Goal: Information Seeking & Learning: Learn about a topic

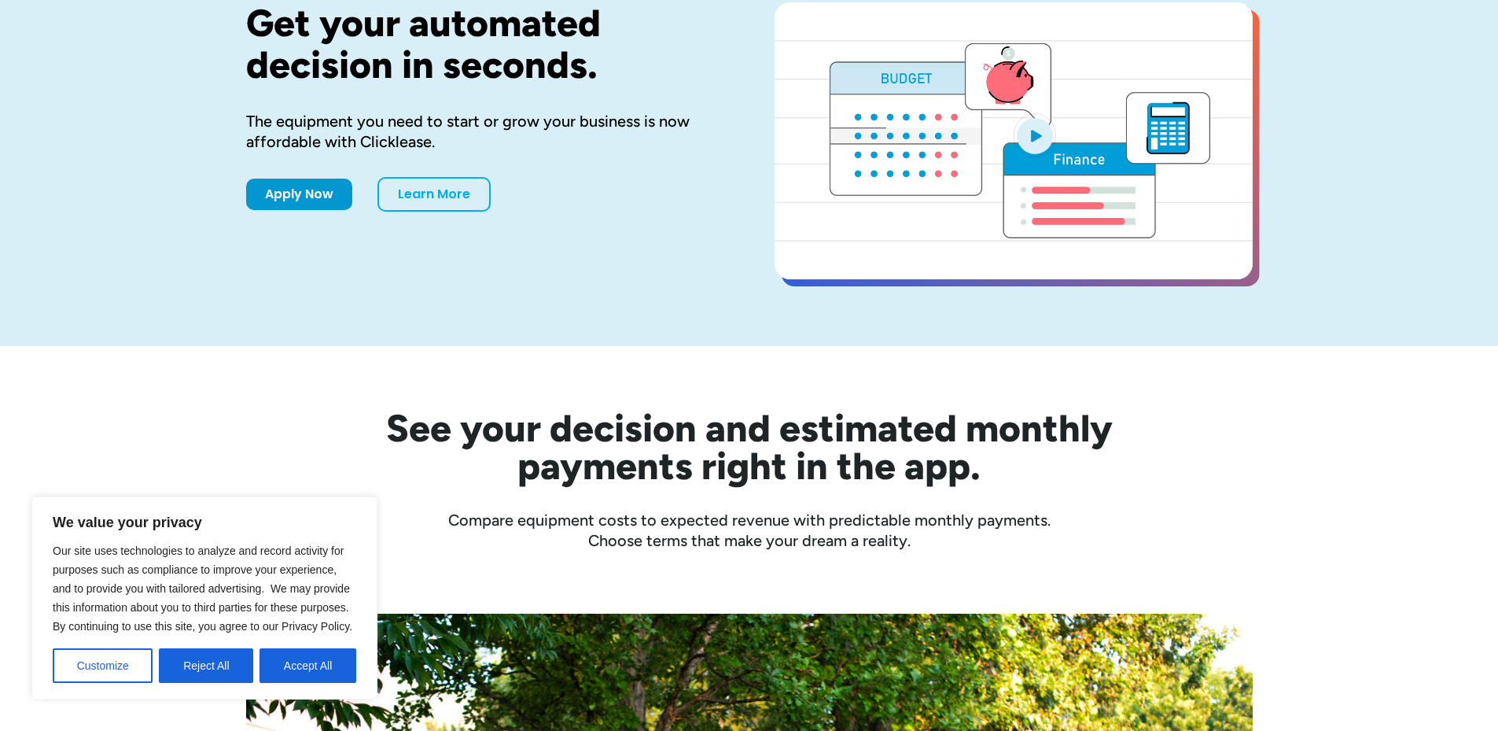
scroll to position [262, 0]
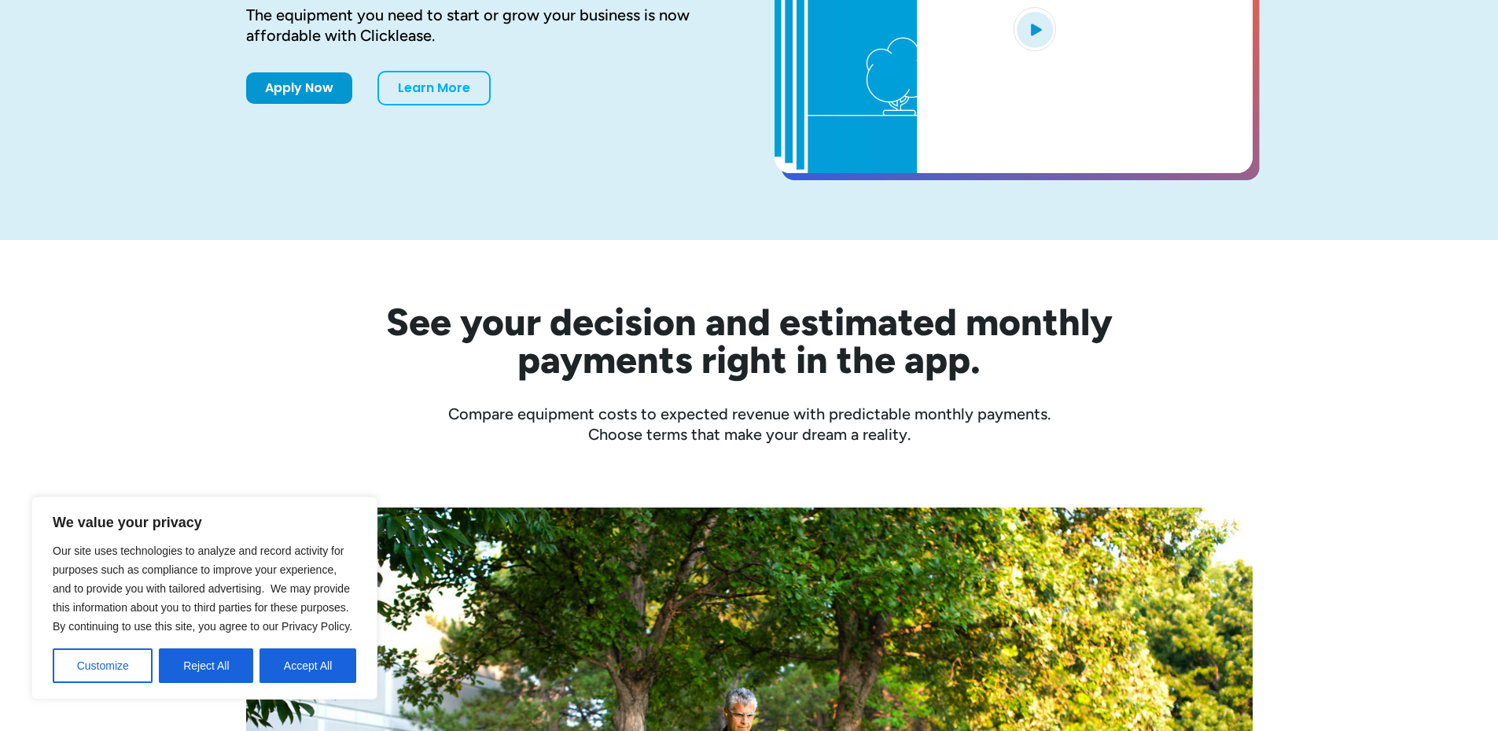
click at [328, 661] on button "Accept All" at bounding box center [308, 665] width 97 height 35
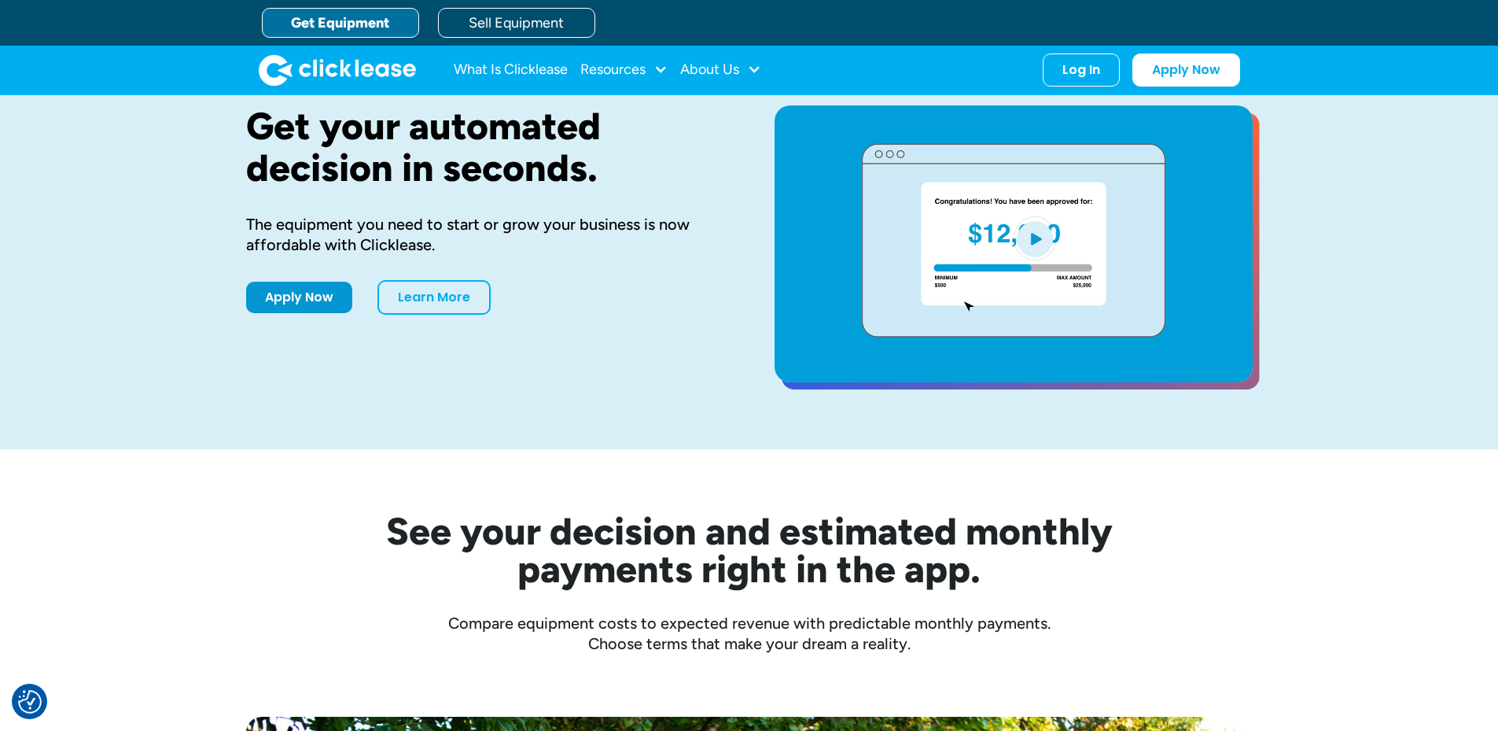
scroll to position [0, 0]
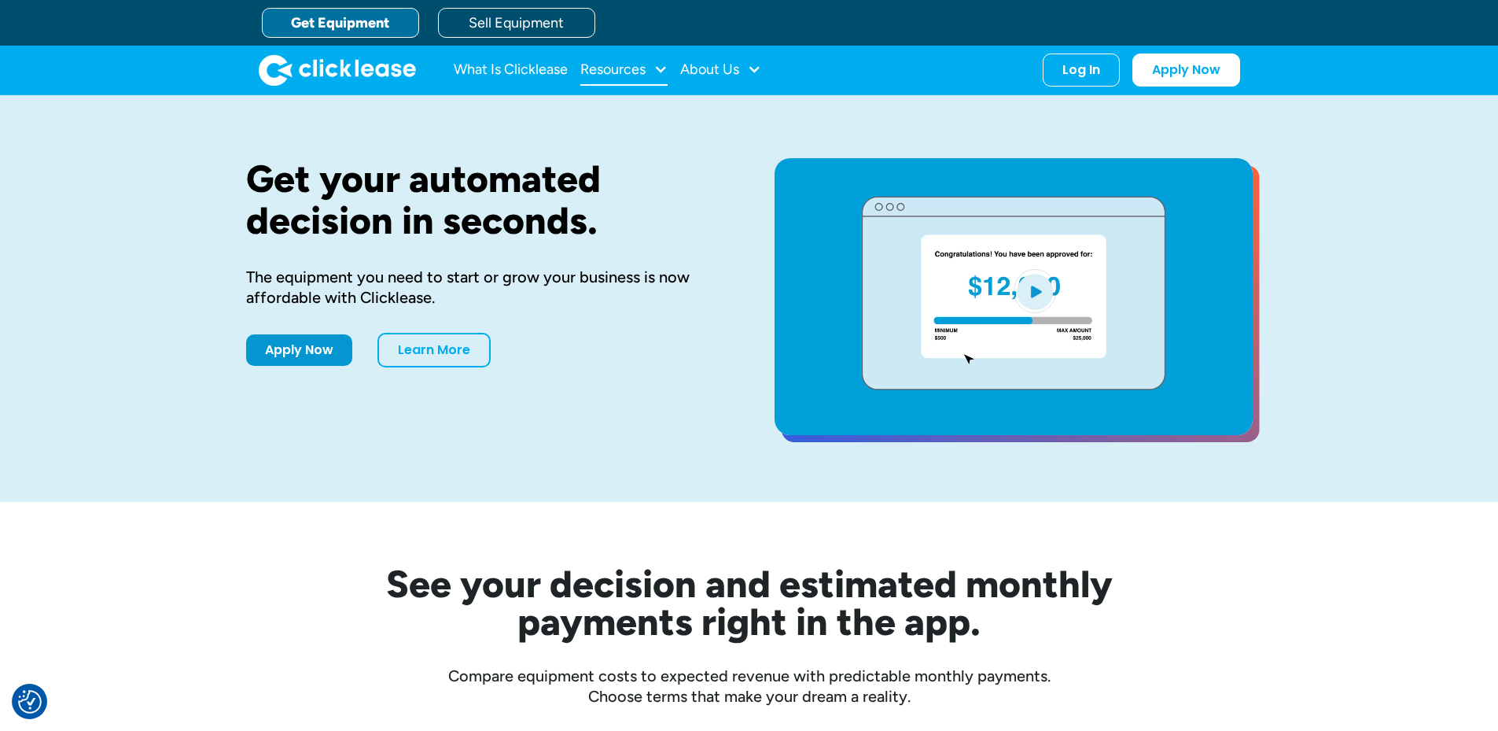
click at [668, 71] on div at bounding box center [661, 69] width 14 height 14
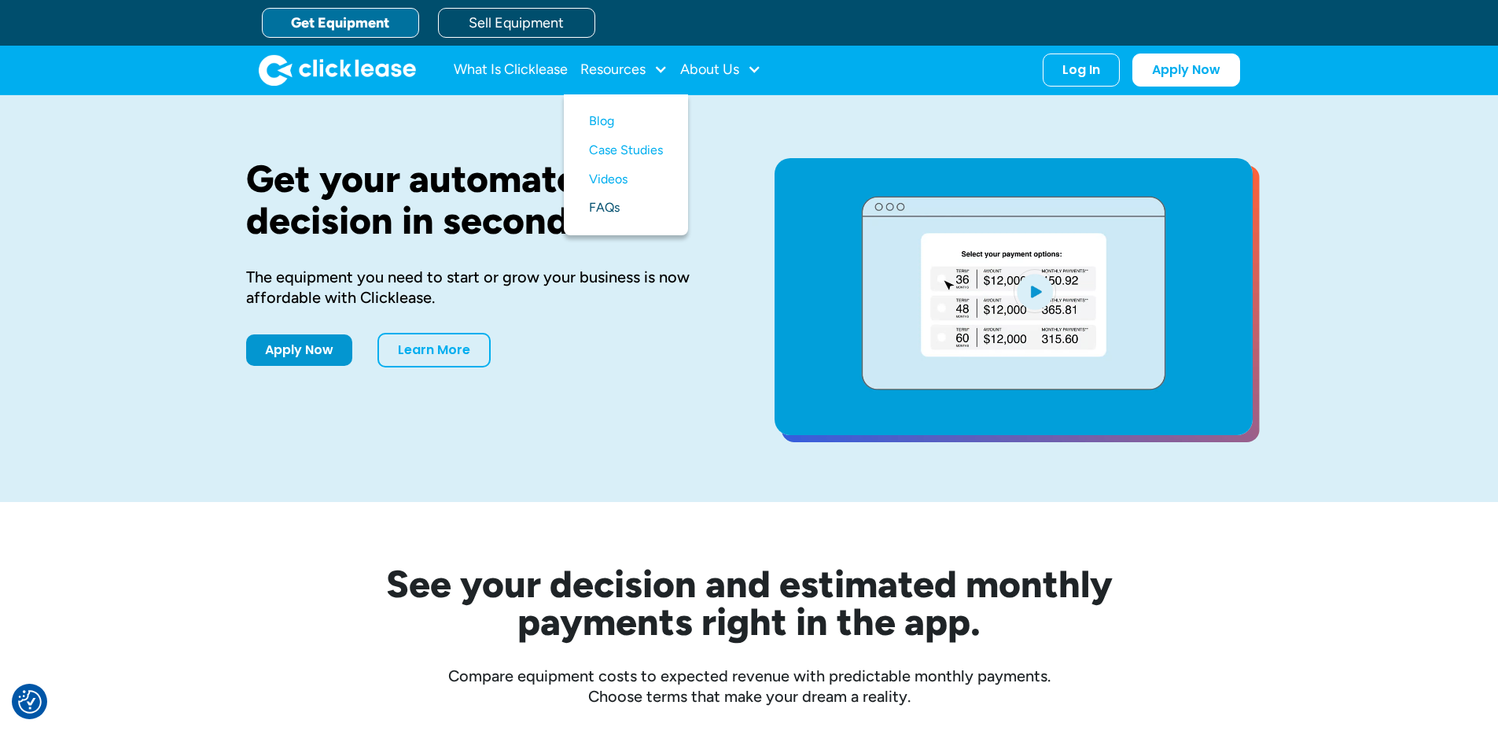
click at [636, 193] on link "FAQs" at bounding box center [626, 207] width 74 height 29
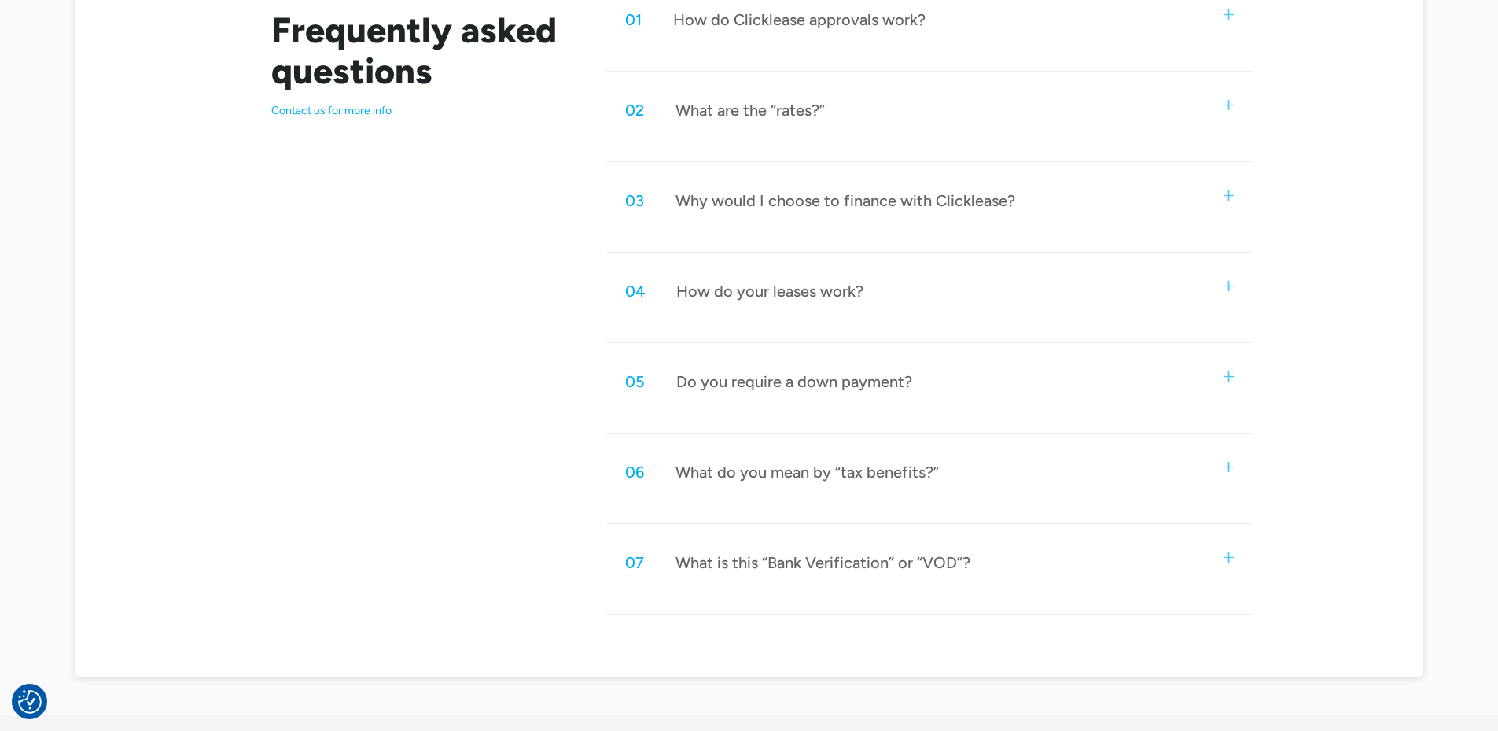
scroll to position [891, 0]
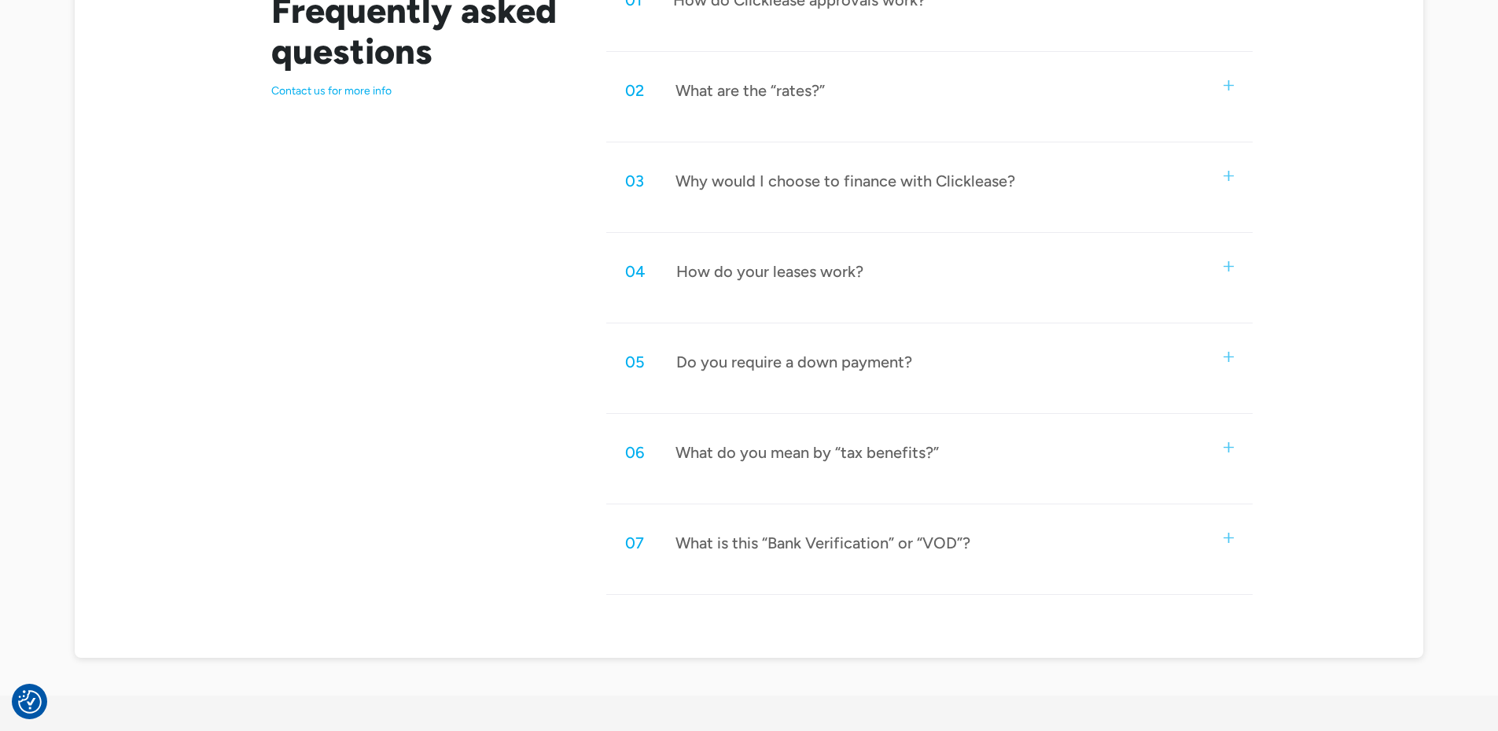
click at [1224, 261] on img at bounding box center [1229, 266] width 10 height 10
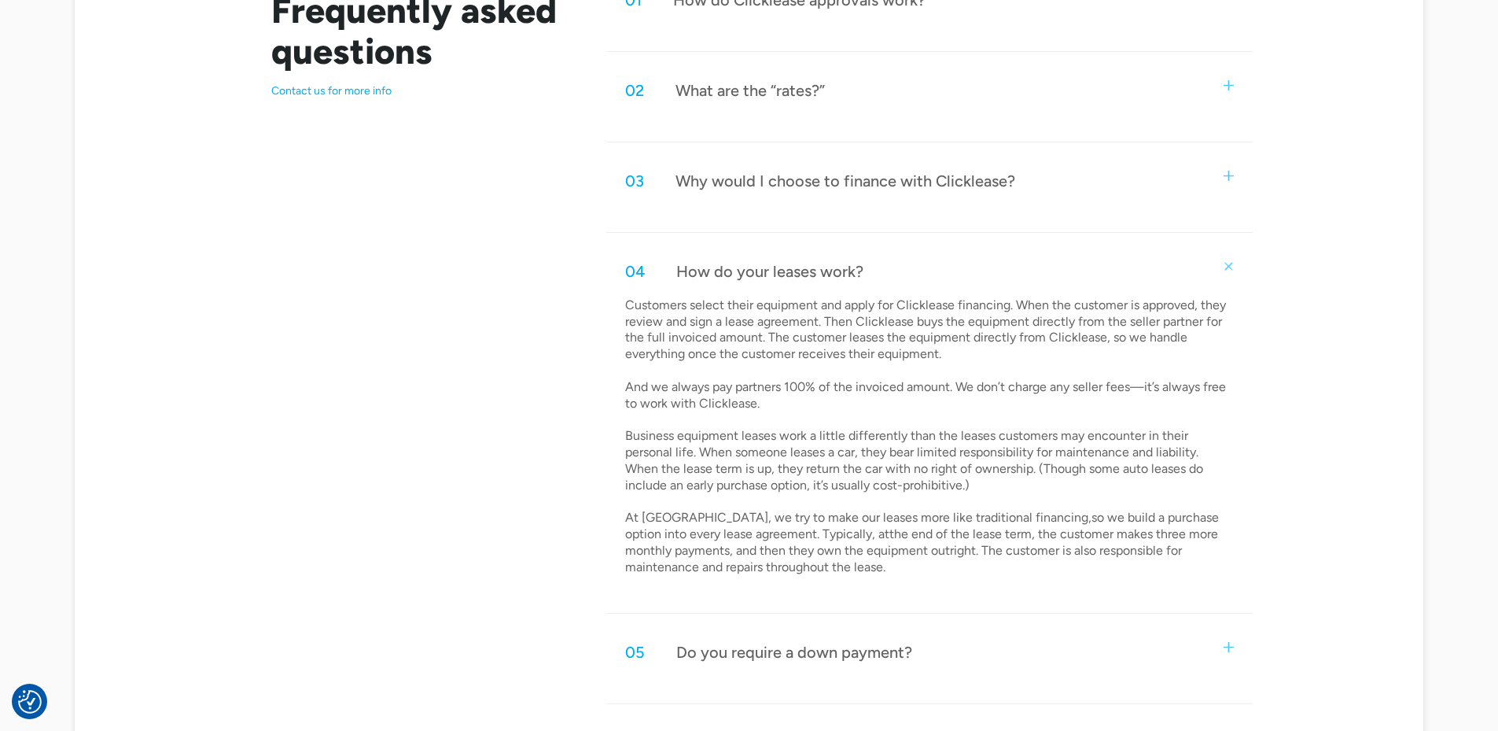
click at [1202, 245] on div "04 How do your leases work?" at bounding box center [929, 271] width 646 height 52
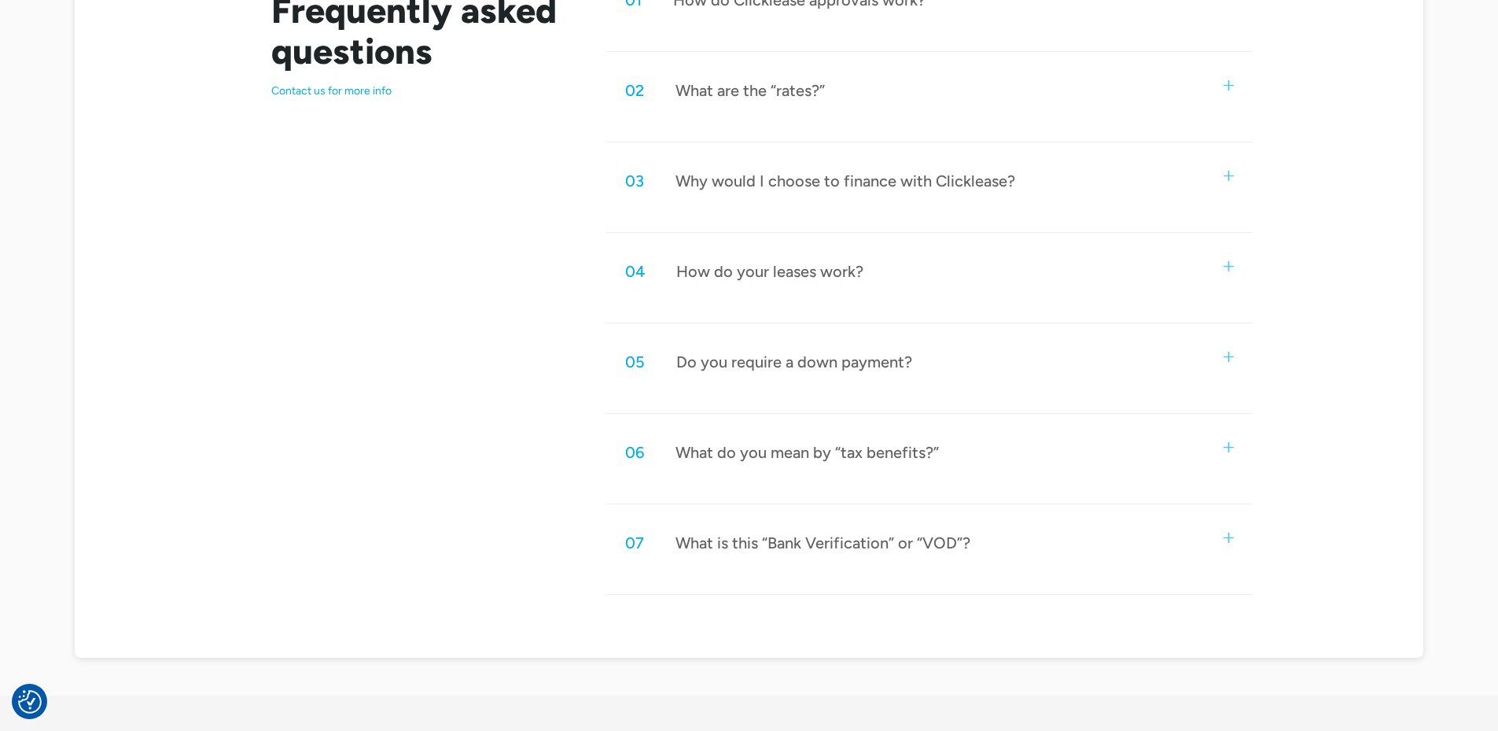
click at [1224, 352] on img at bounding box center [1229, 357] width 10 height 10
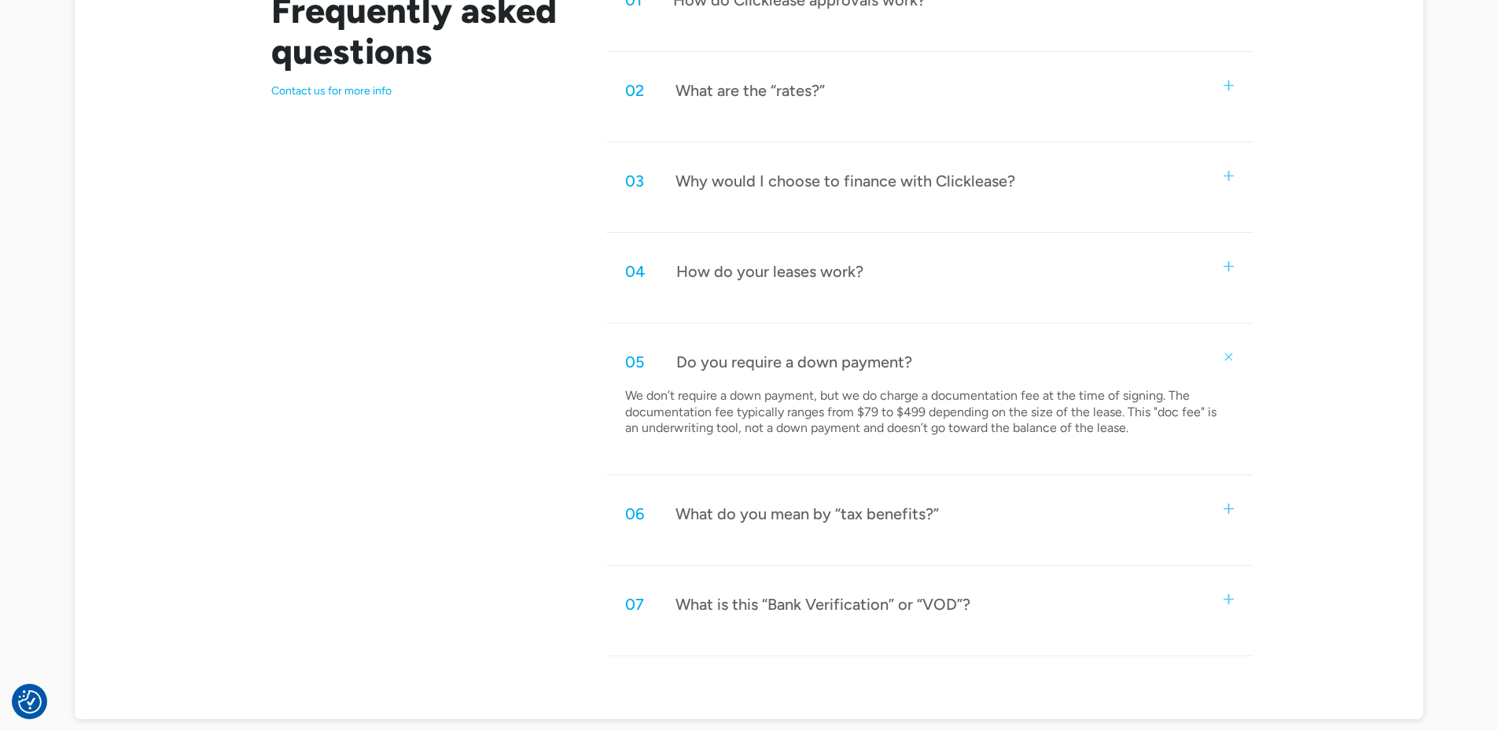
click at [1221, 349] on img at bounding box center [1228, 356] width 14 height 14
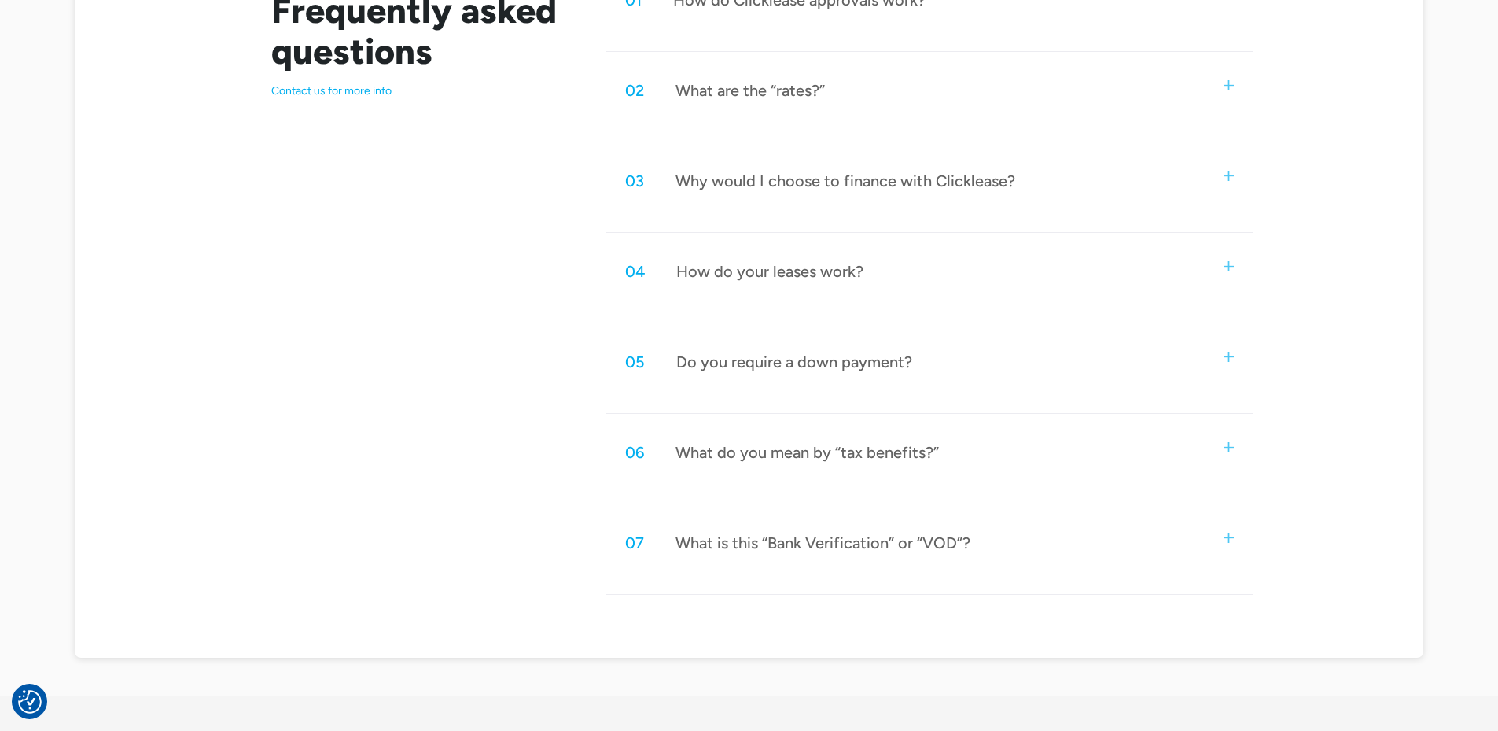
click at [1224, 442] on img at bounding box center [1229, 447] width 10 height 10
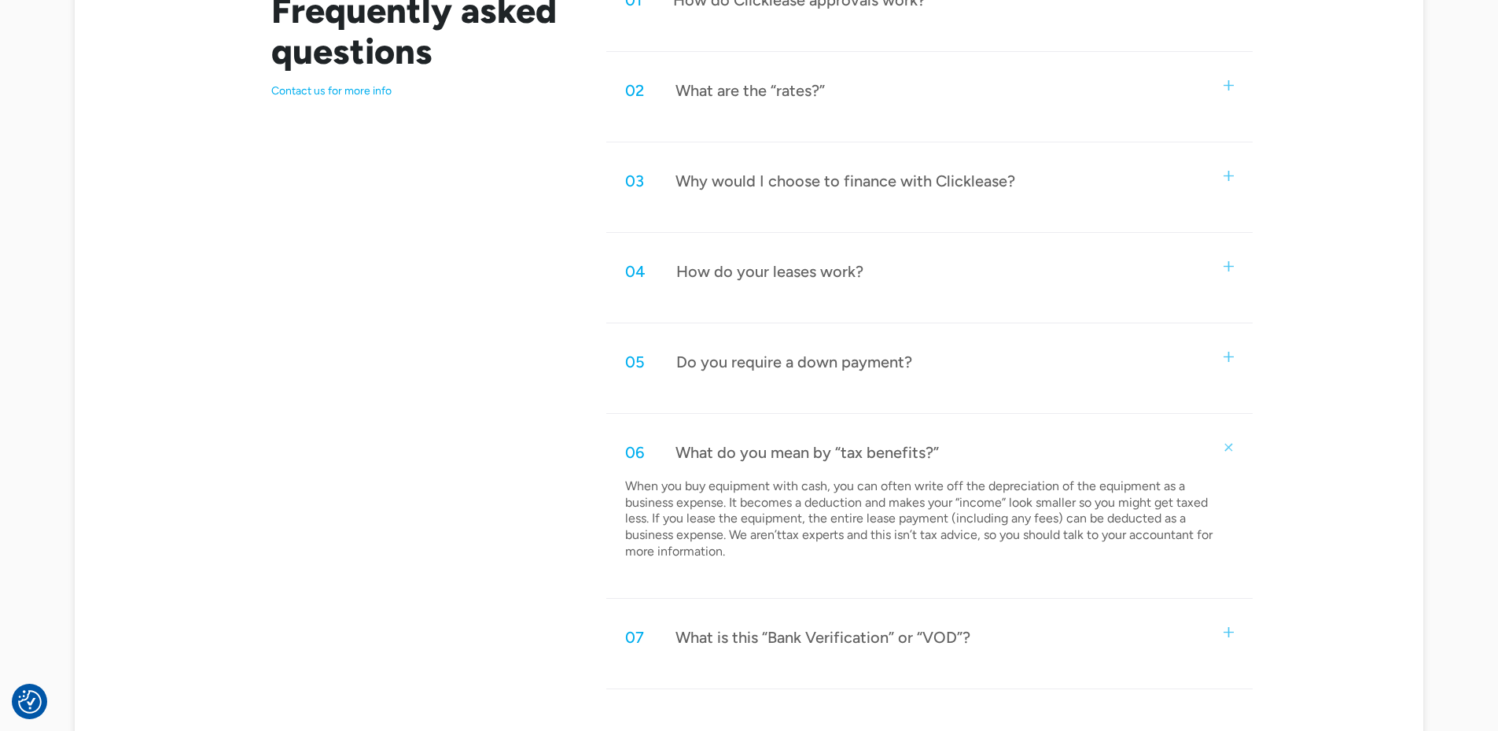
click at [1221, 440] on img at bounding box center [1228, 447] width 14 height 14
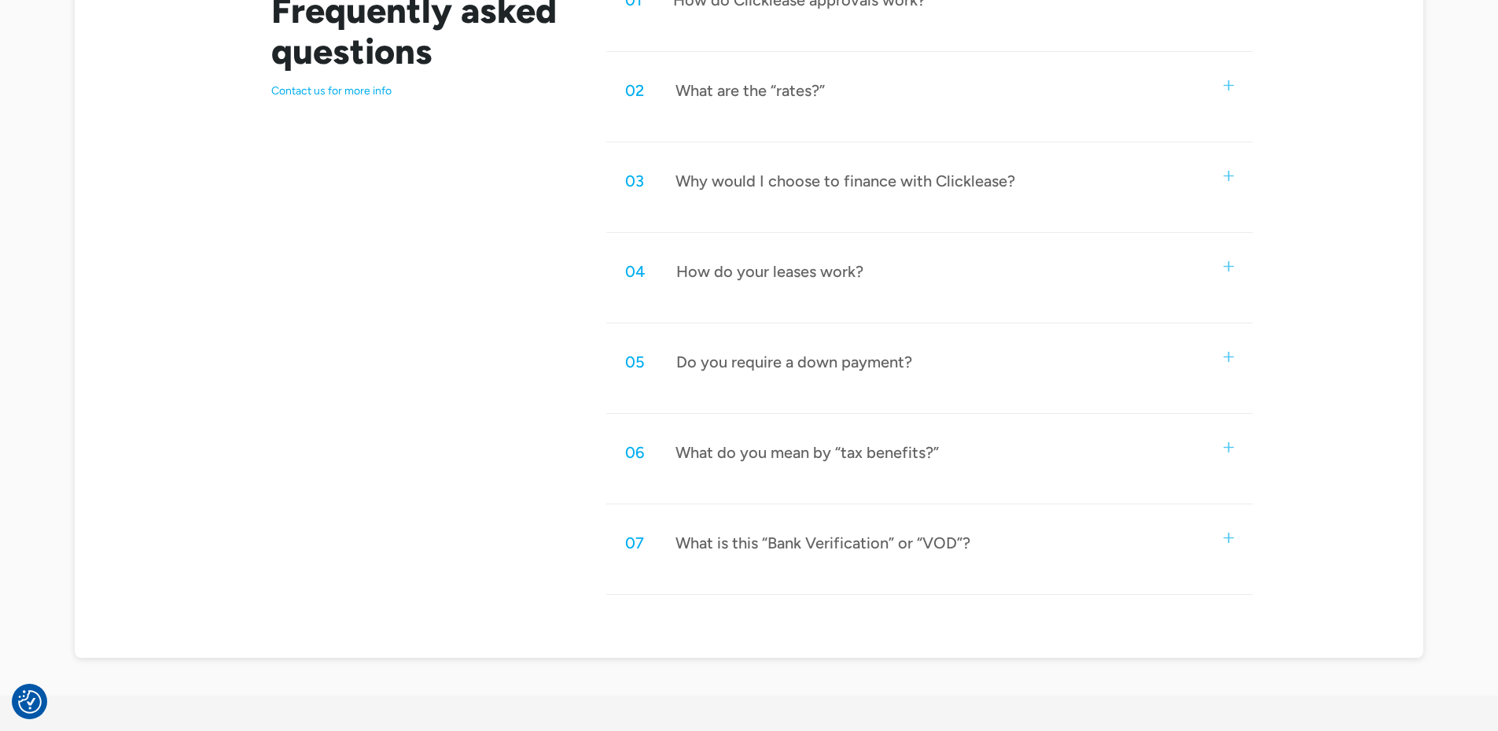
click at [1207, 517] on div "07 What is this “Bank Verification” or “VOD”?" at bounding box center [929, 543] width 646 height 52
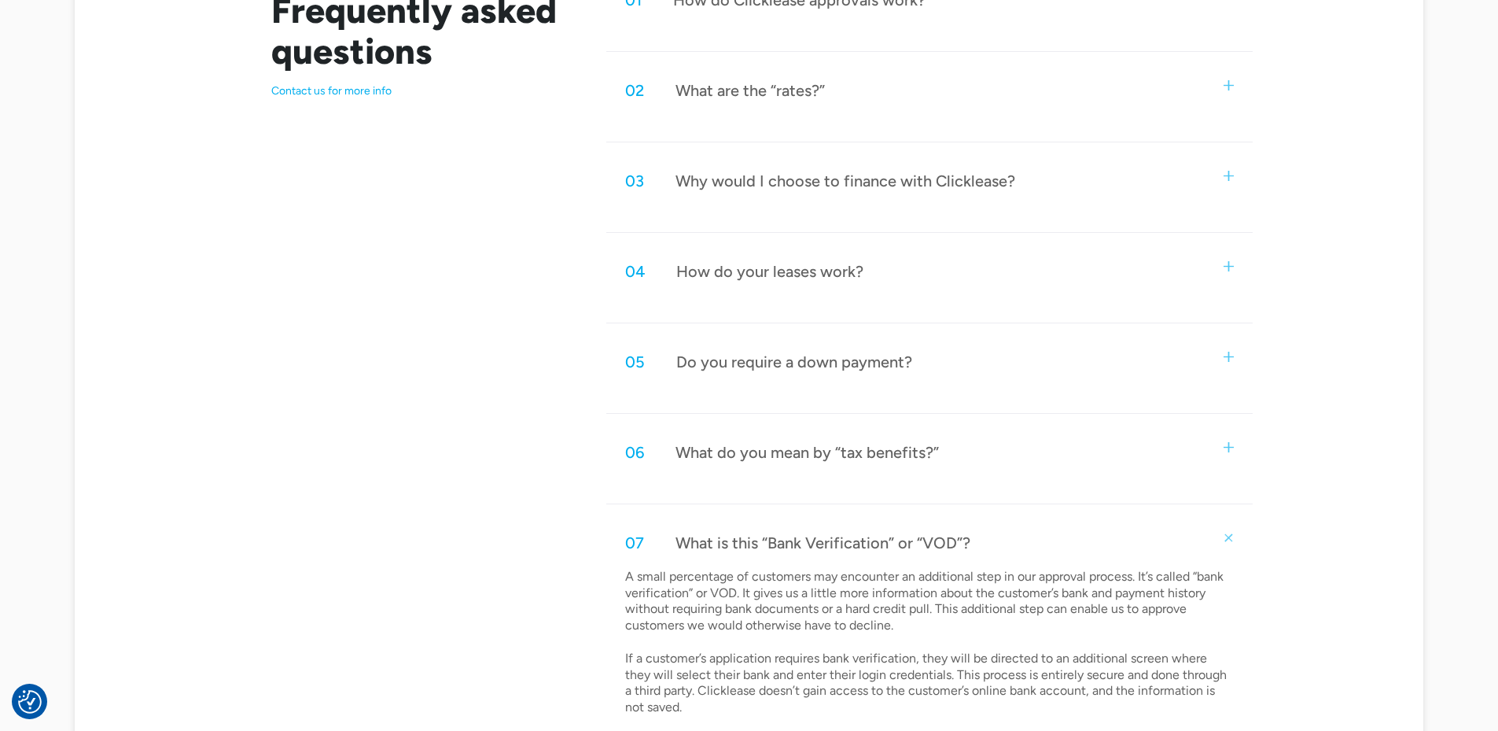
click at [1207, 517] on div "07 What is this “Bank Verification” or “VOD”?" at bounding box center [929, 543] width 646 height 52
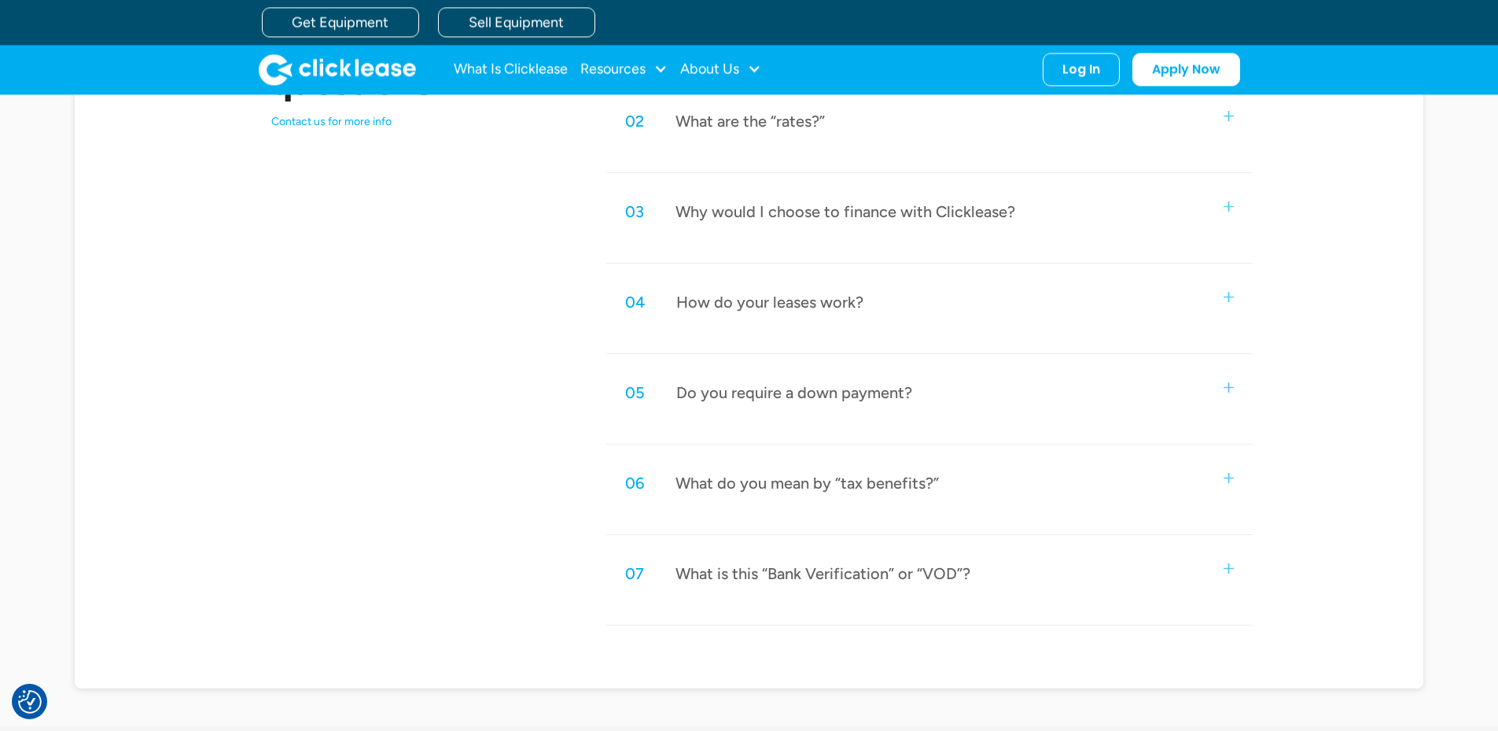
scroll to position [734, 0]
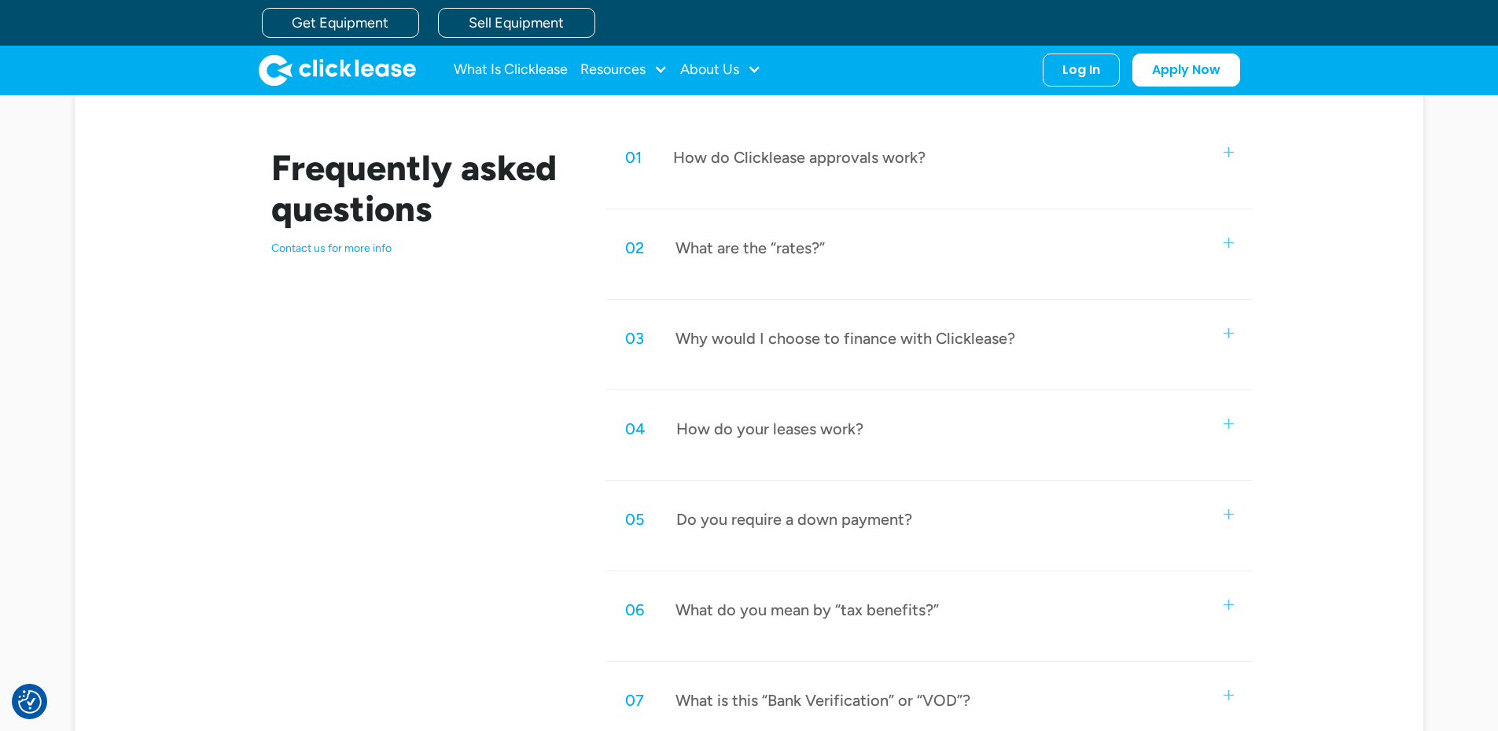
click at [1224, 328] on img at bounding box center [1229, 333] width 10 height 10
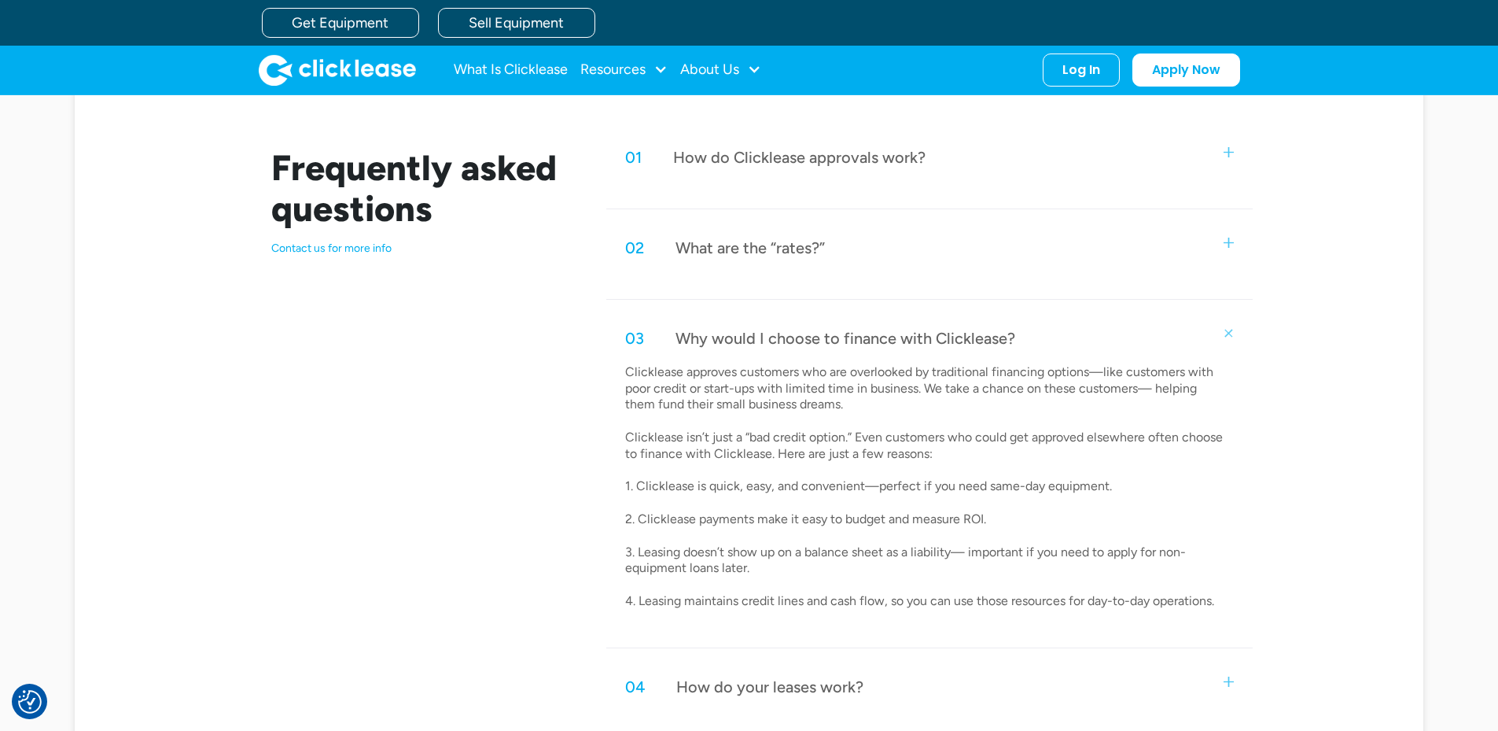
click at [1202, 222] on div "02 What are the “rates?”" at bounding box center [929, 248] width 646 height 52
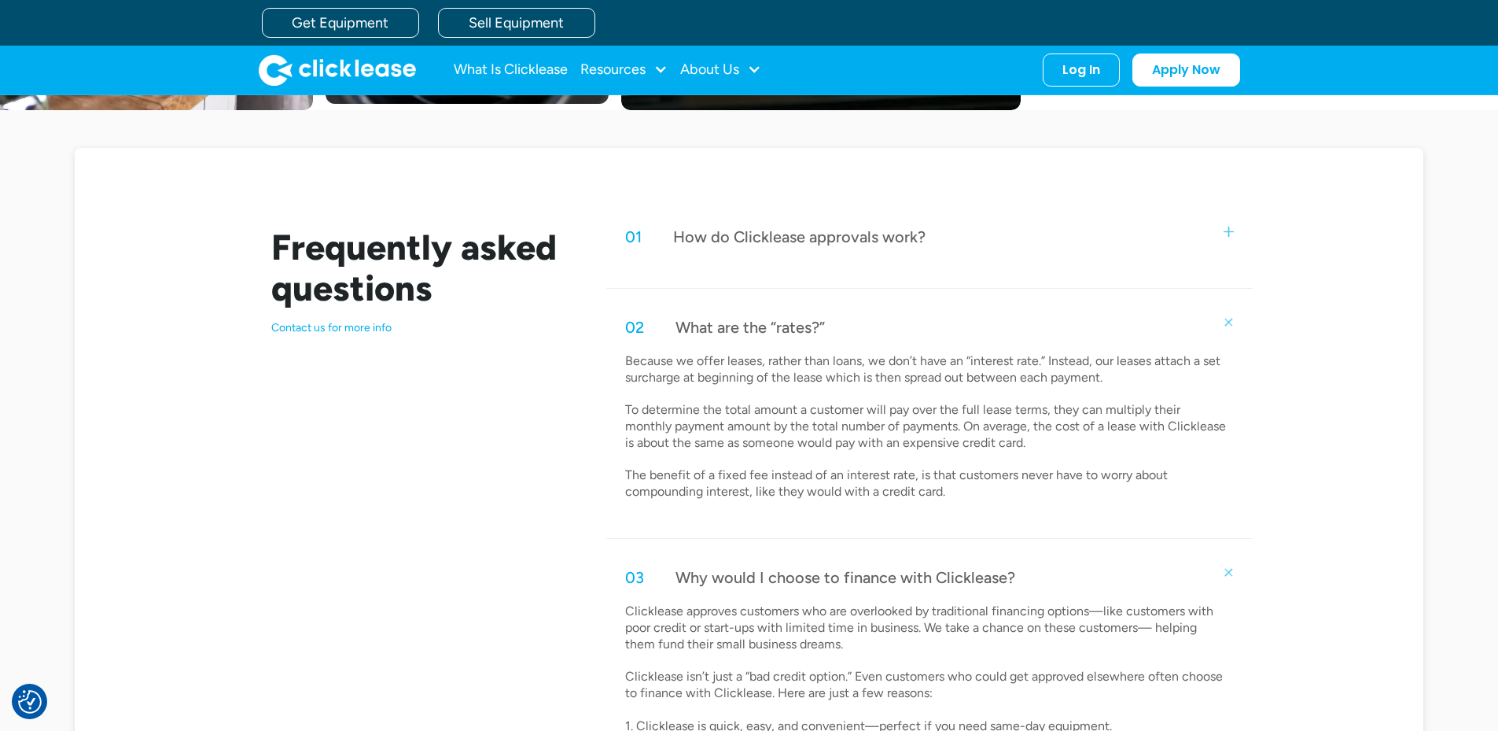
scroll to position [629, 0]
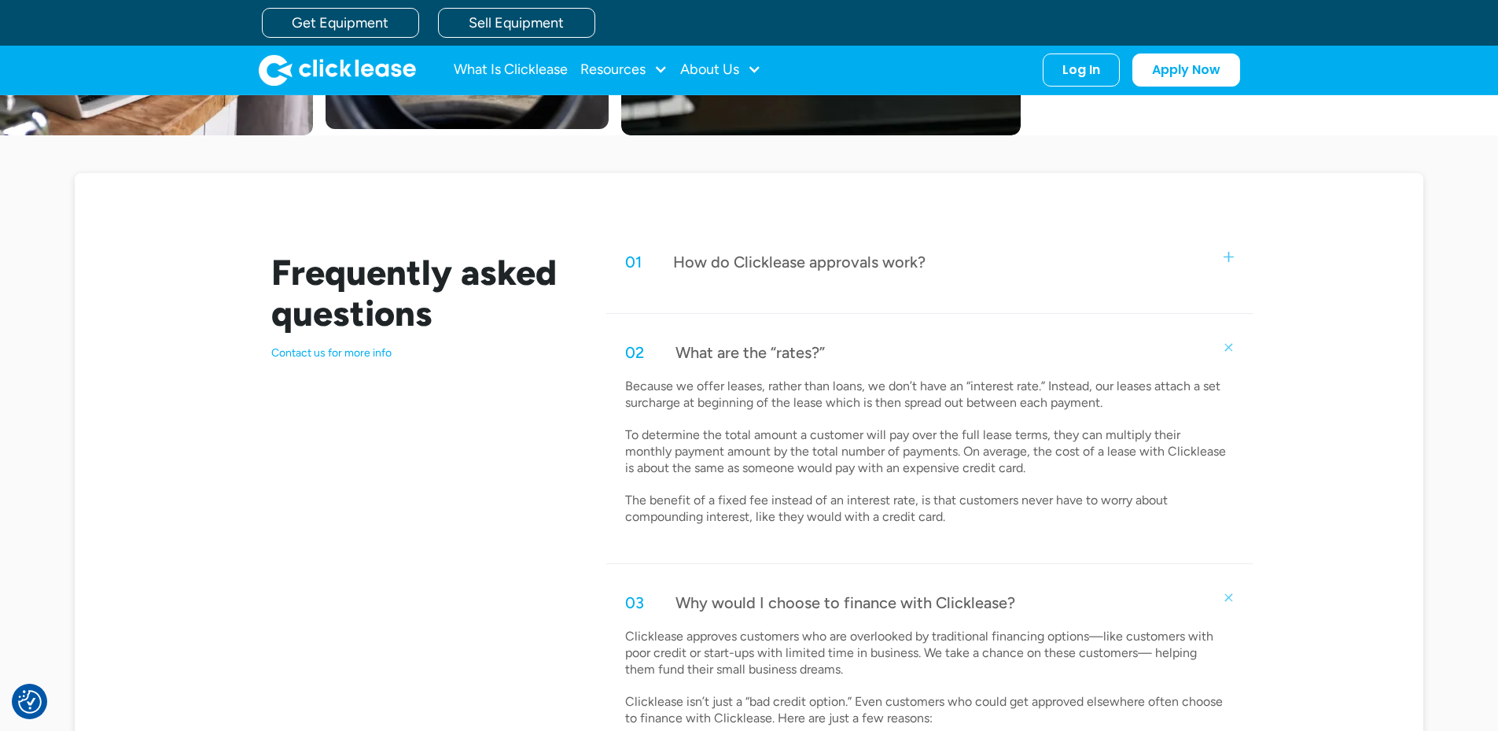
click at [1201, 236] on div "01 How do Clicklease approvals work?" at bounding box center [929, 262] width 646 height 52
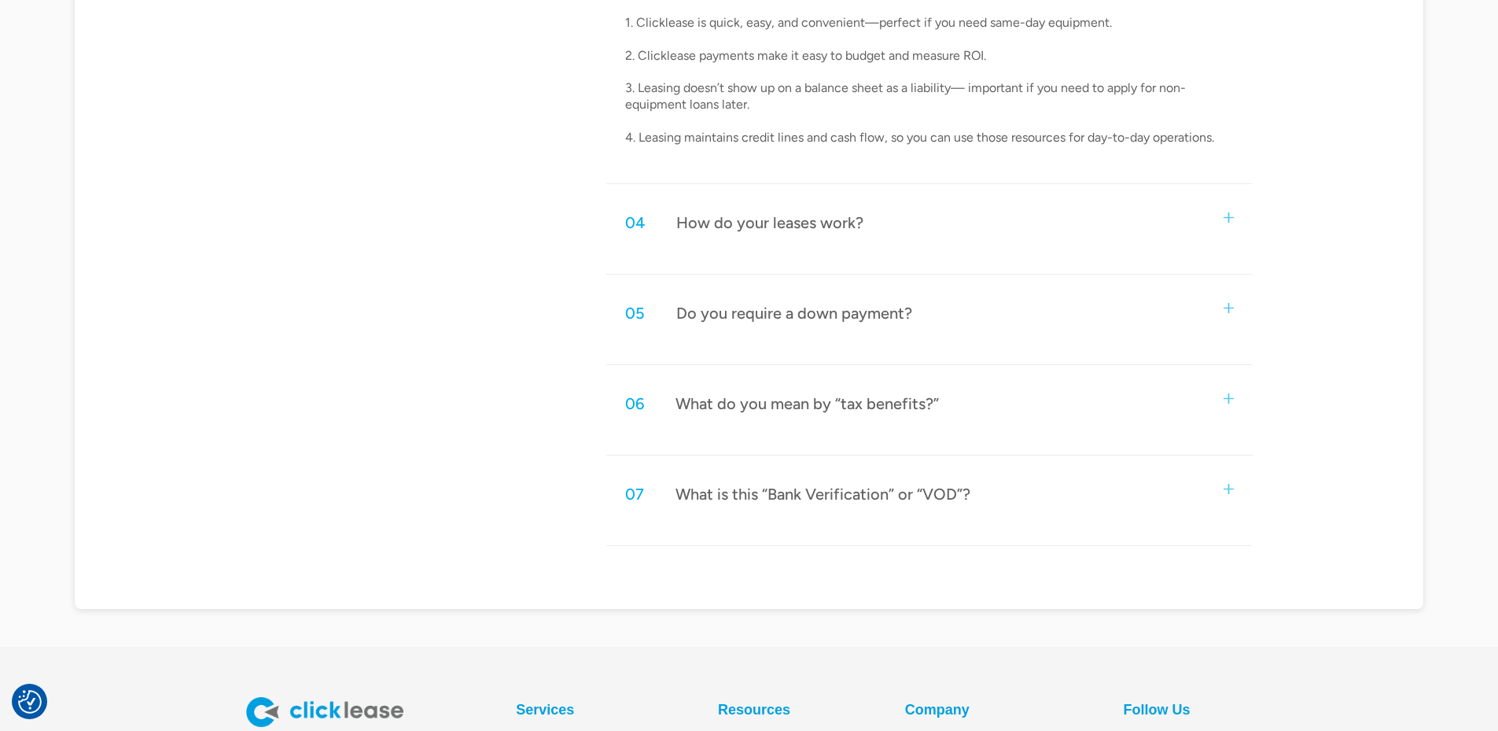
scroll to position [1669, 0]
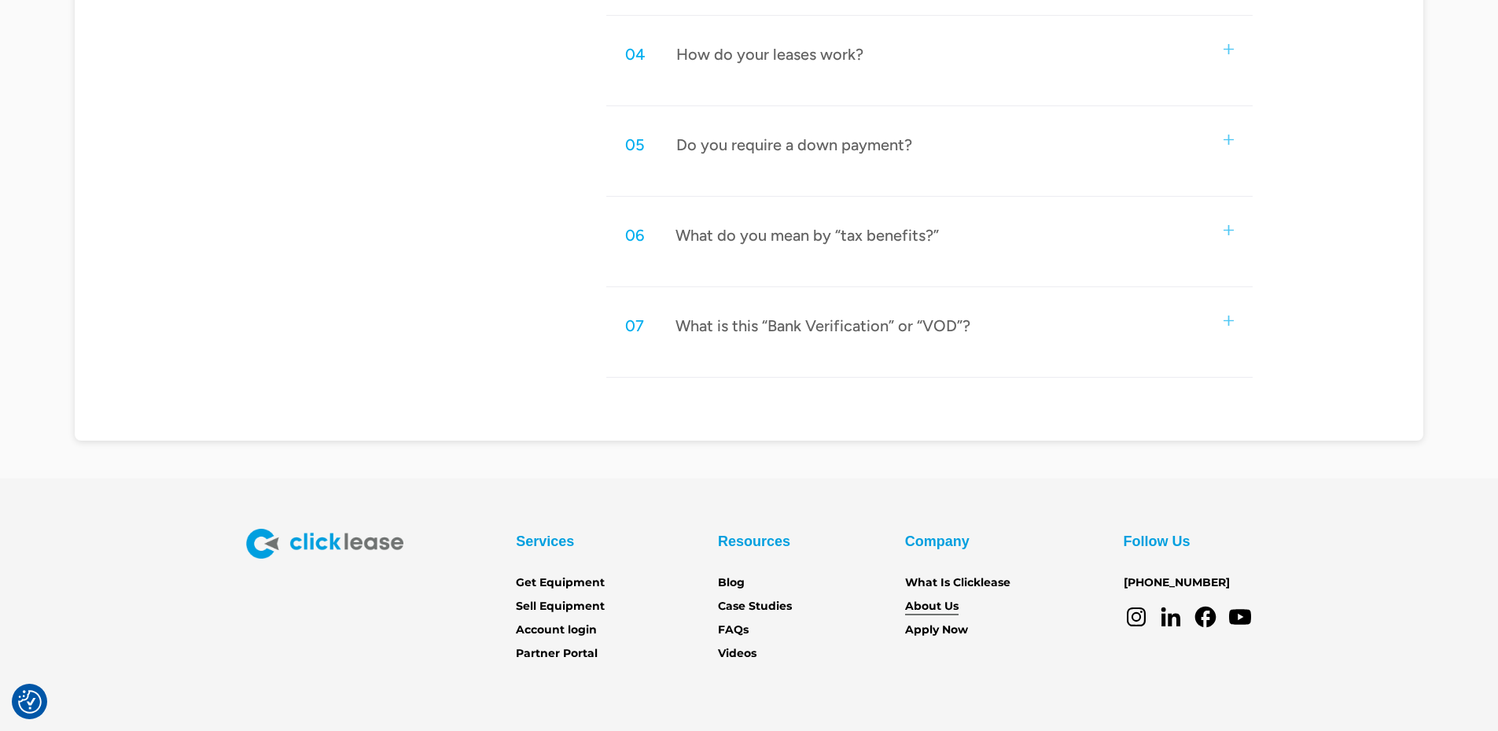
click at [909, 598] on link "About Us" at bounding box center [931, 606] width 53 height 17
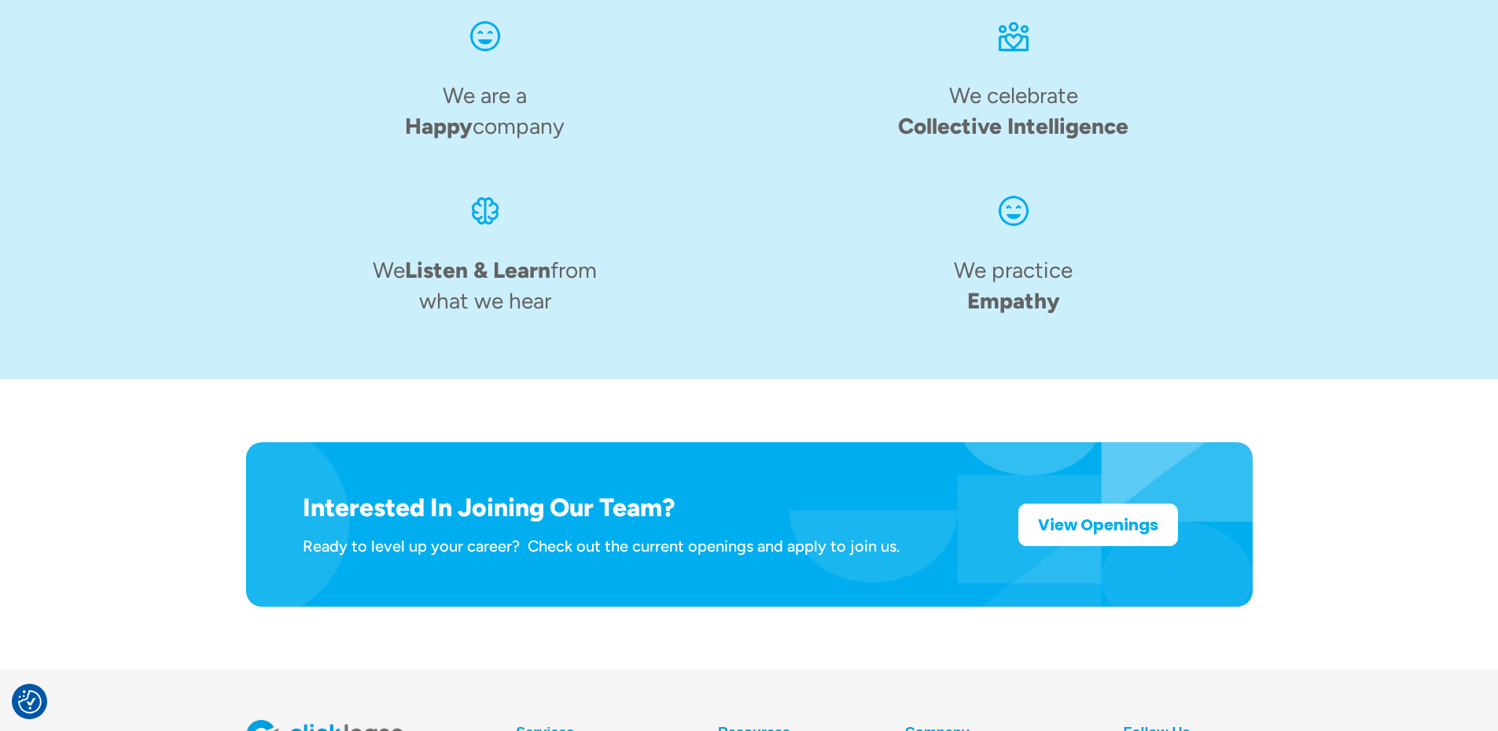
scroll to position [2251, 0]
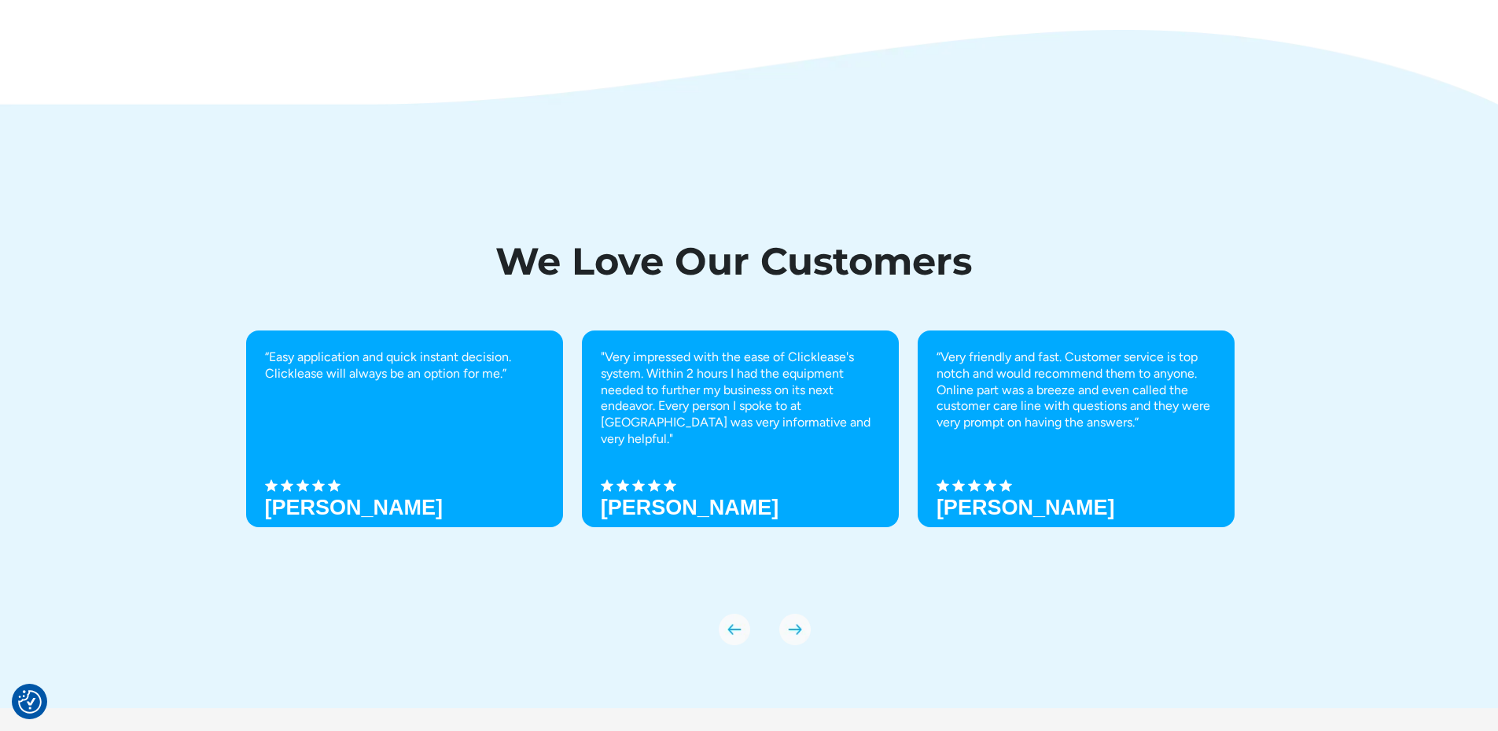
scroll to position [5200, 0]
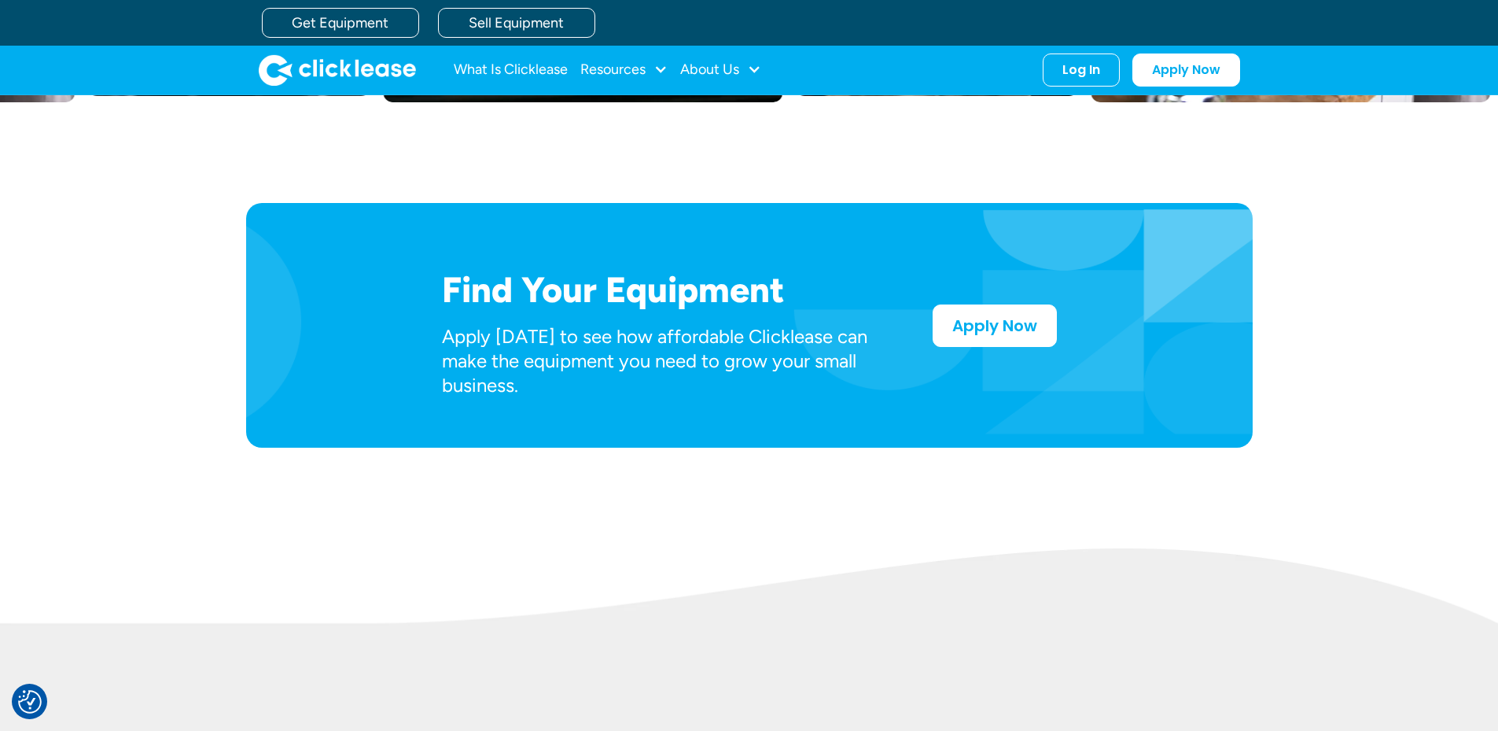
scroll to position [577, 0]
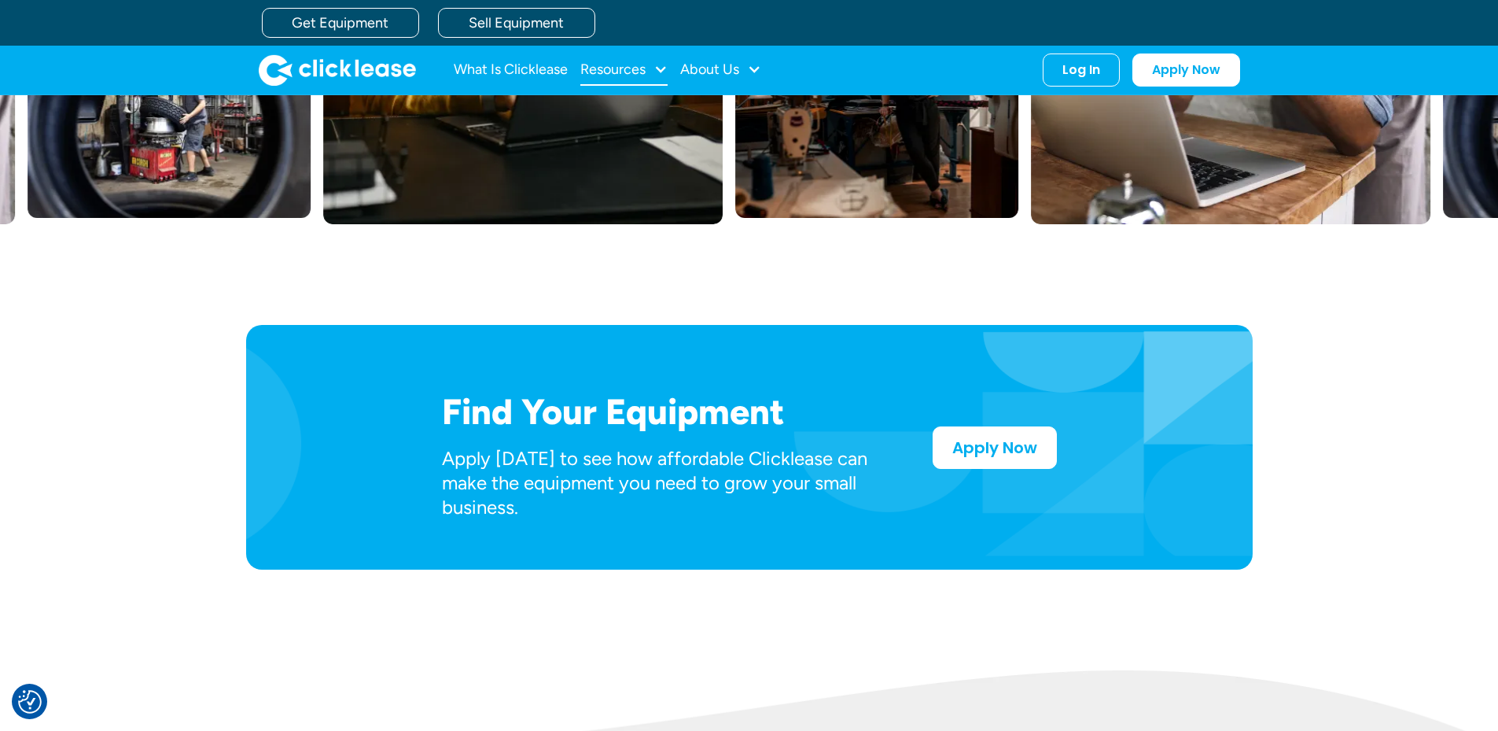
click at [668, 65] on div "Resources" at bounding box center [623, 69] width 87 height 31
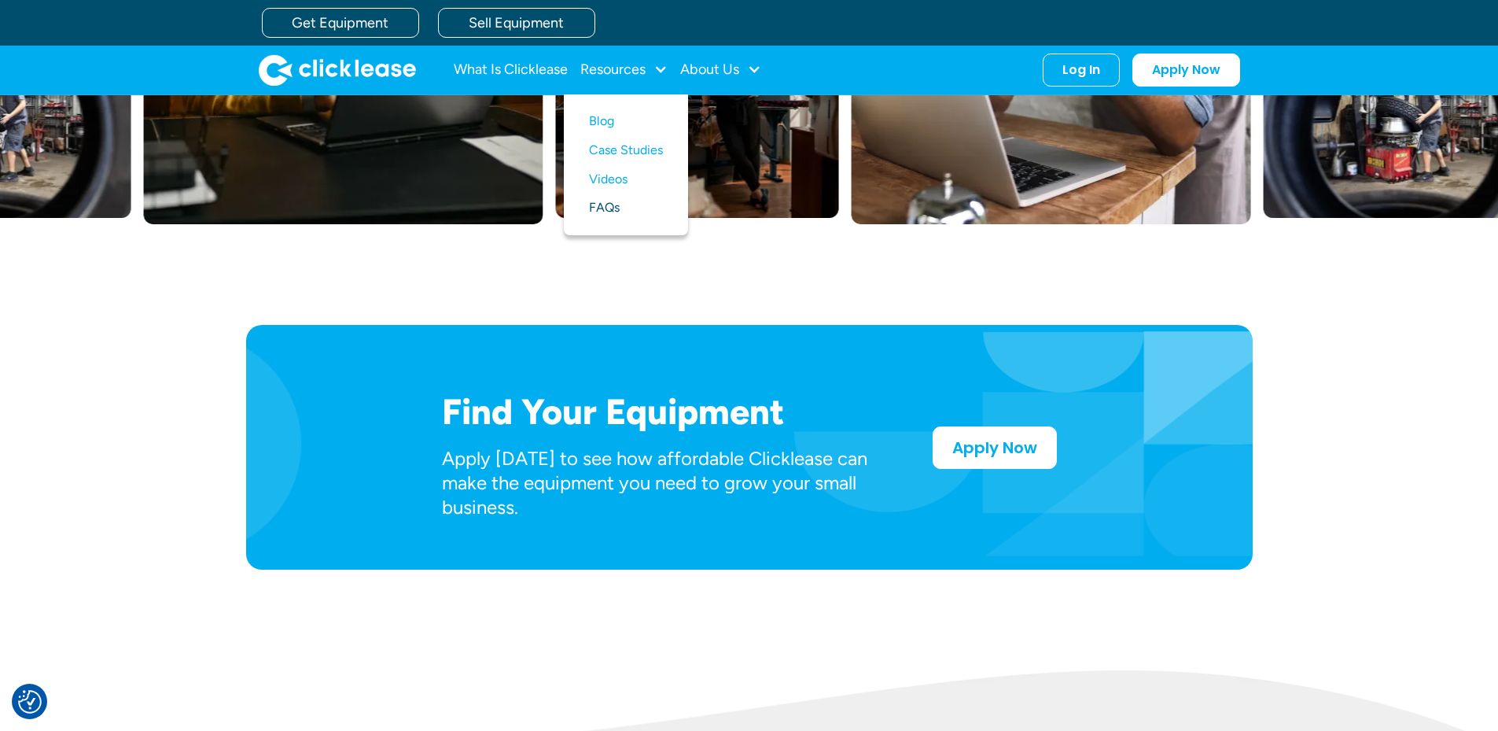
click at [628, 200] on link "FAQs" at bounding box center [626, 207] width 74 height 29
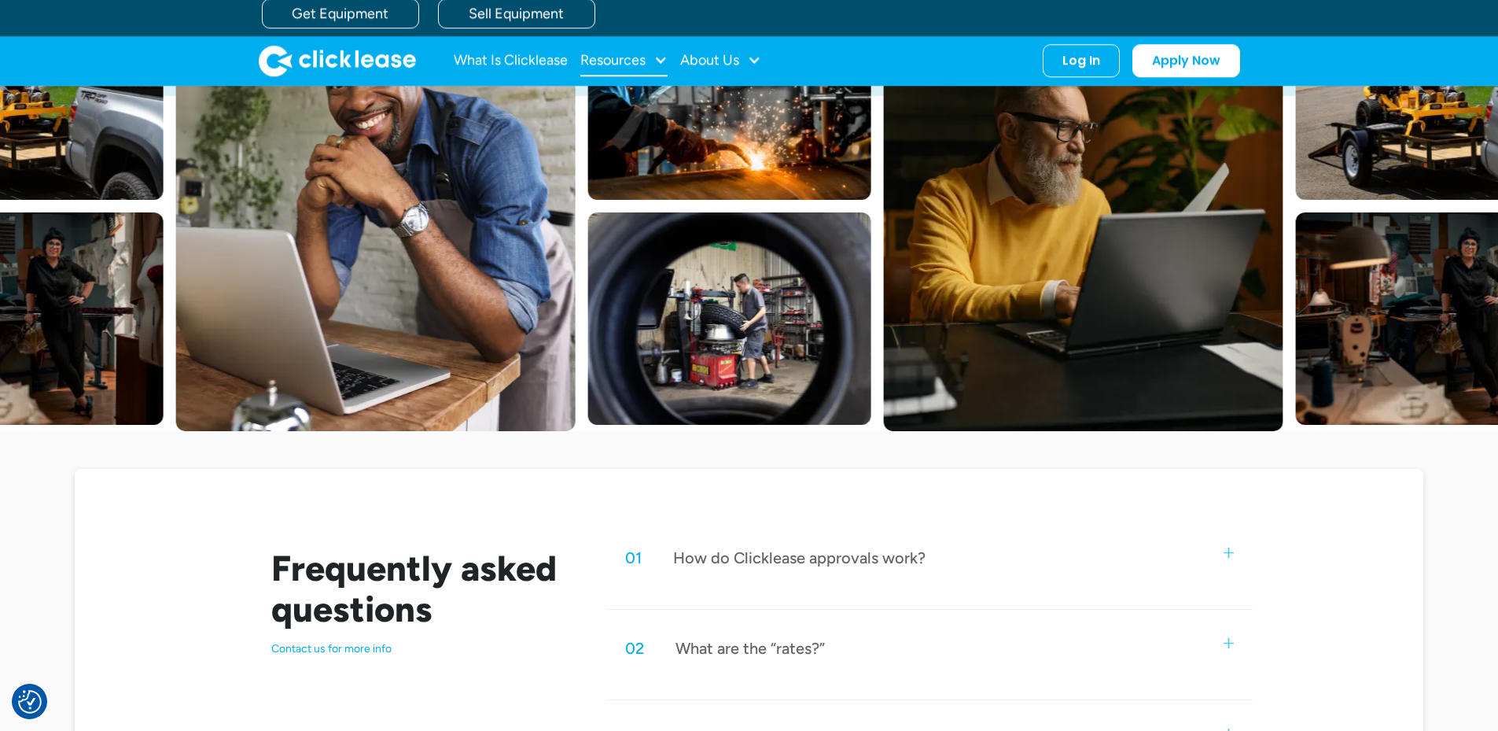
scroll to position [105, 0]
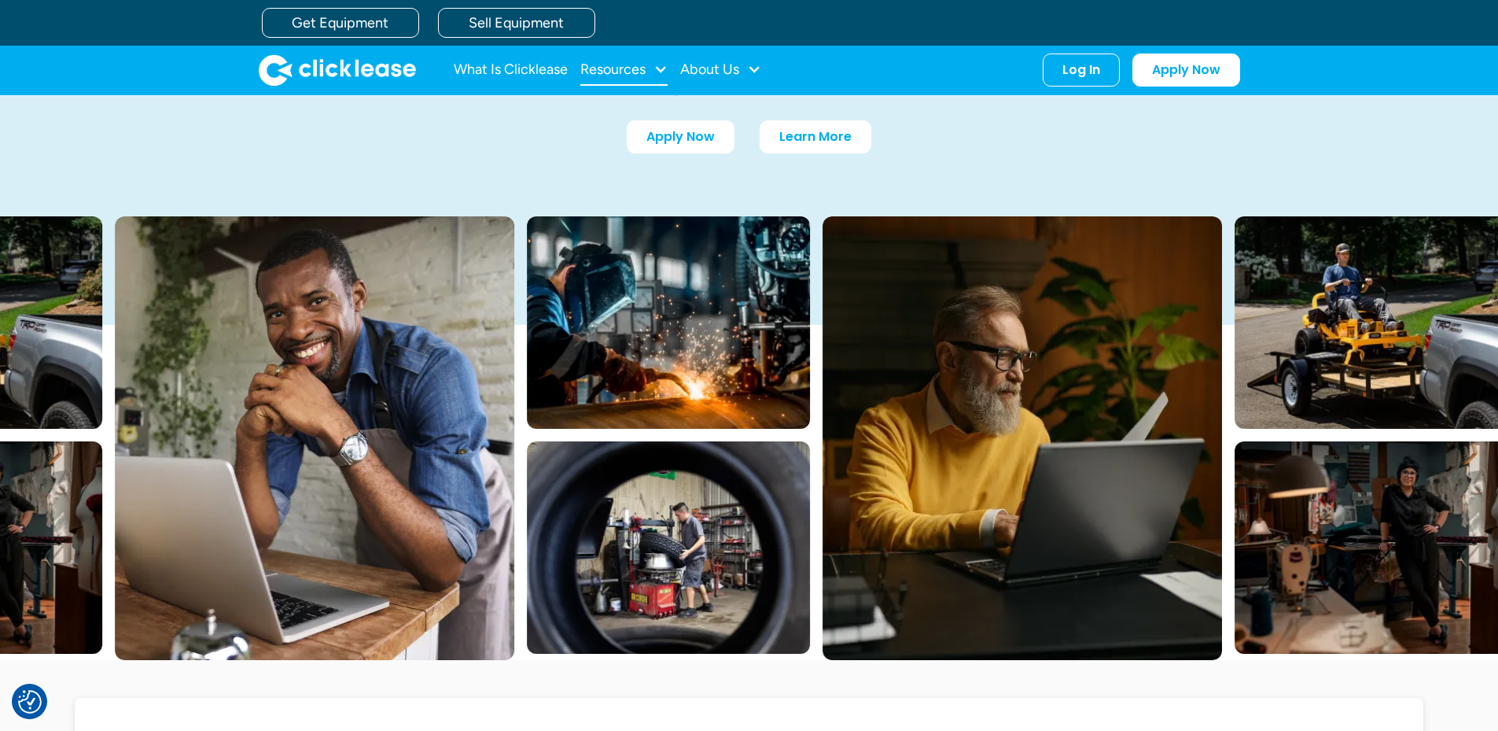
click at [644, 69] on div "Resources" at bounding box center [612, 69] width 65 height 0
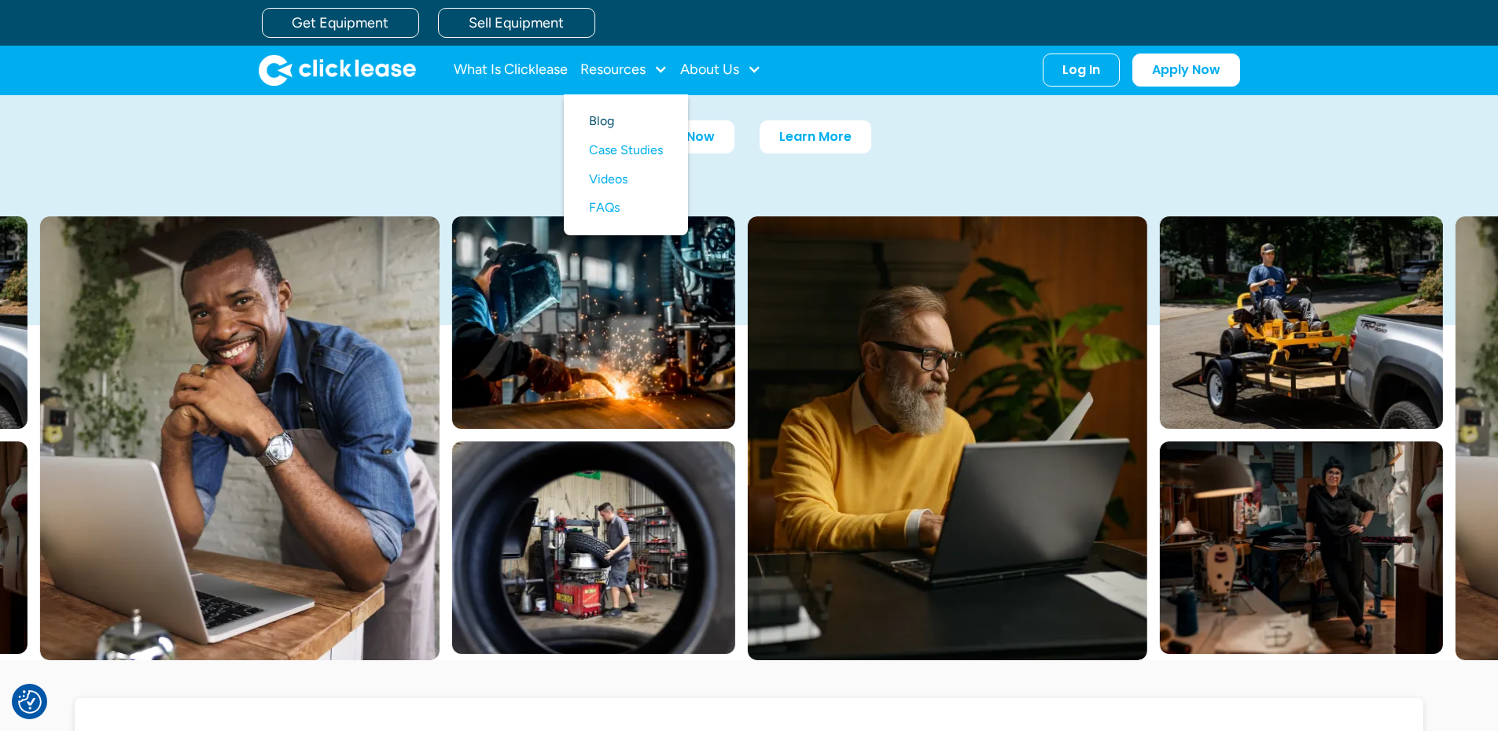
click at [636, 119] on link "Blog" at bounding box center [626, 121] width 74 height 29
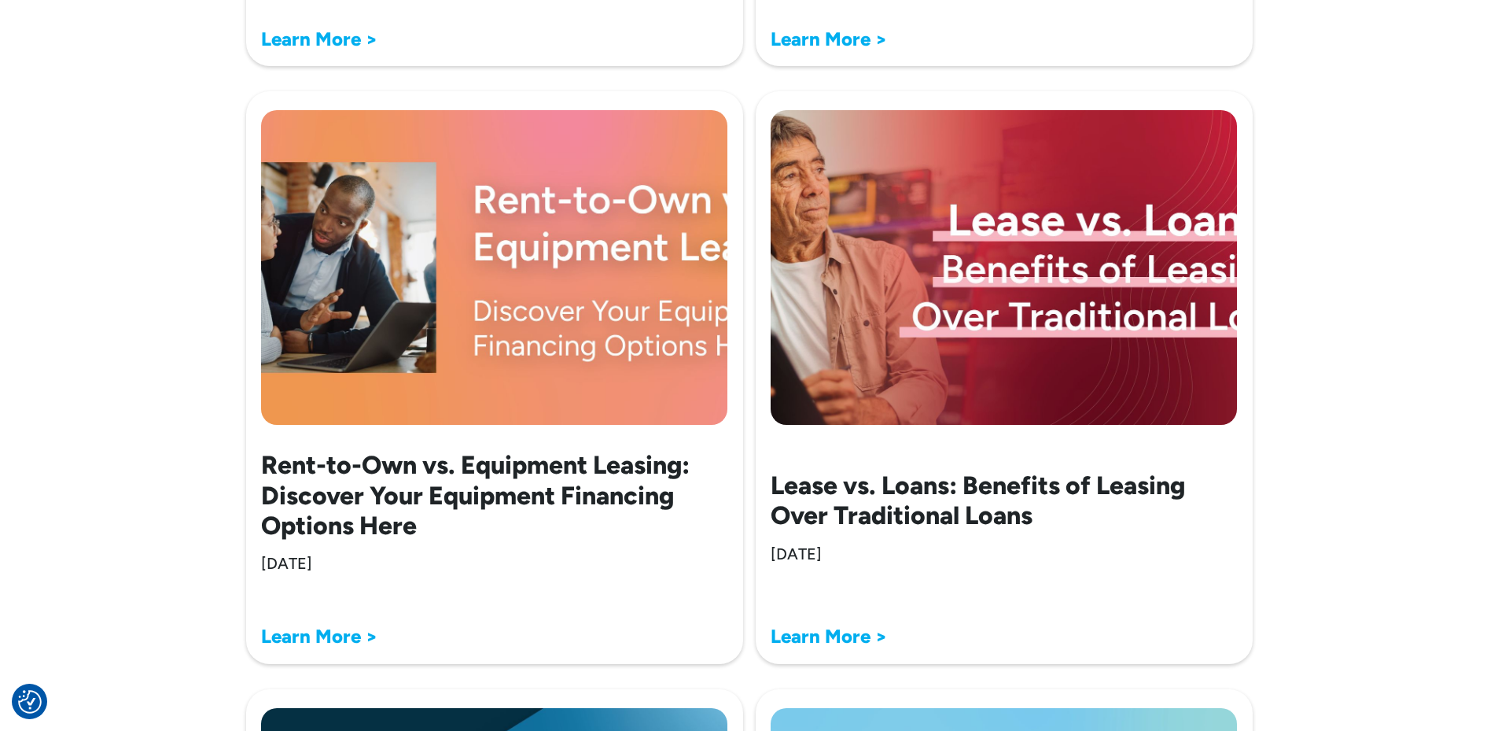
scroll to position [2360, 0]
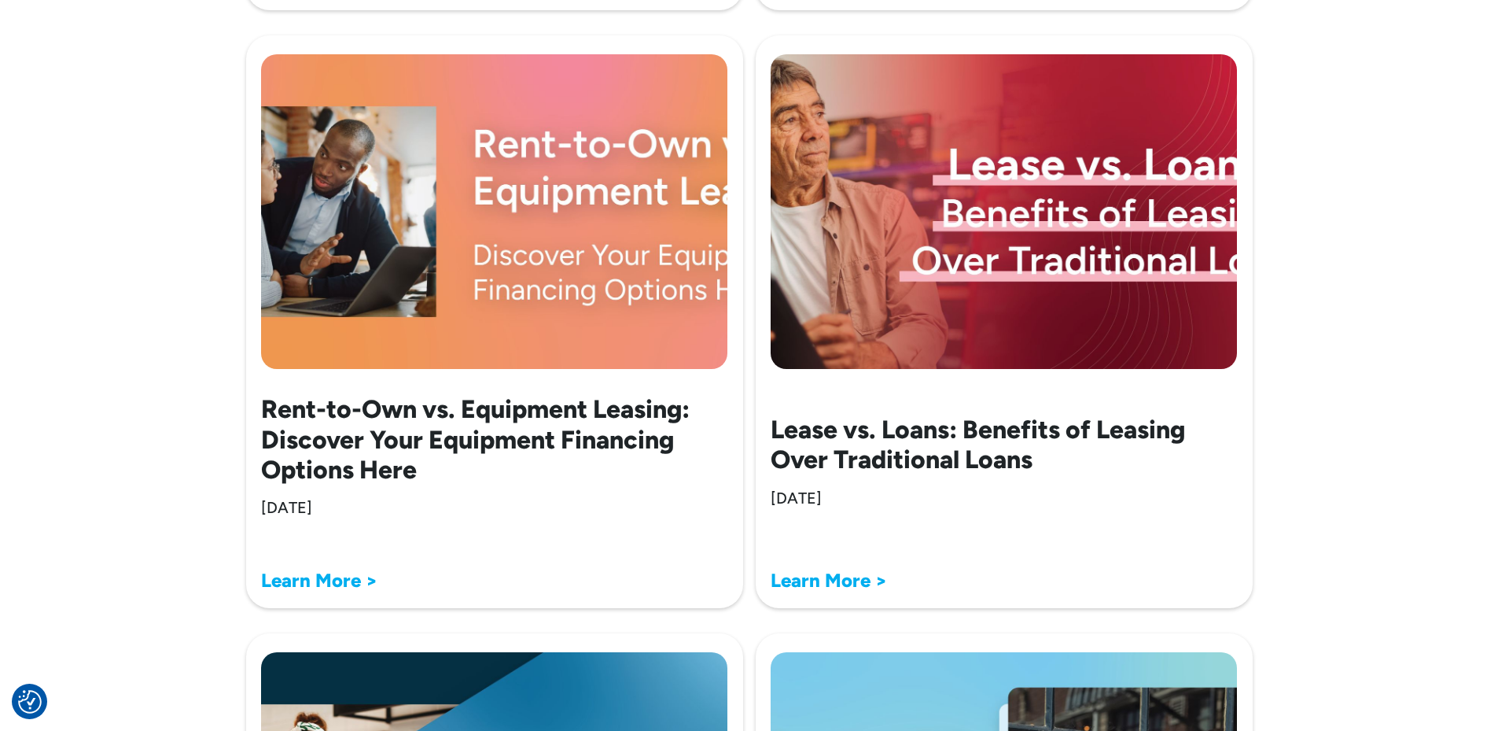
click at [352, 569] on strong "Learn More >" at bounding box center [319, 580] width 116 height 23
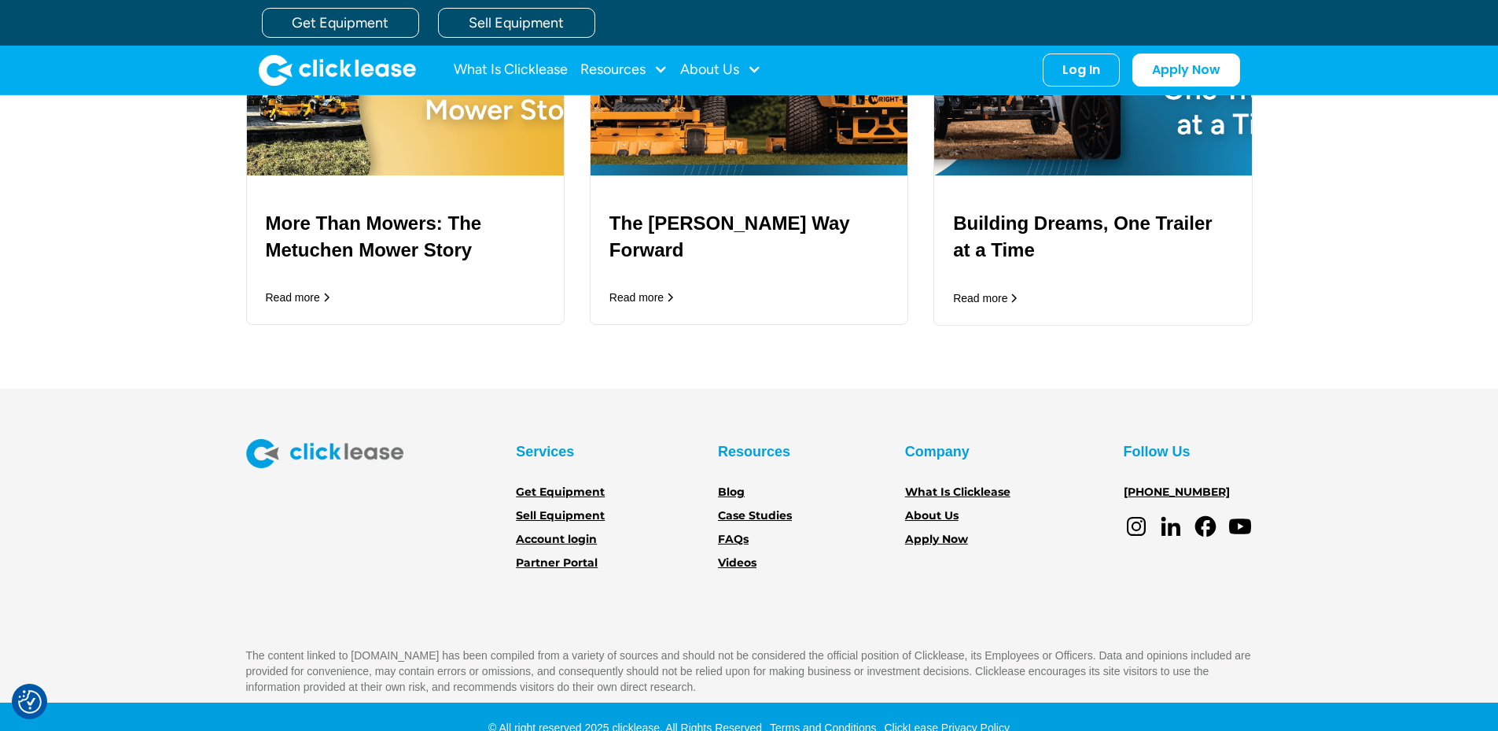
scroll to position [5314, 0]
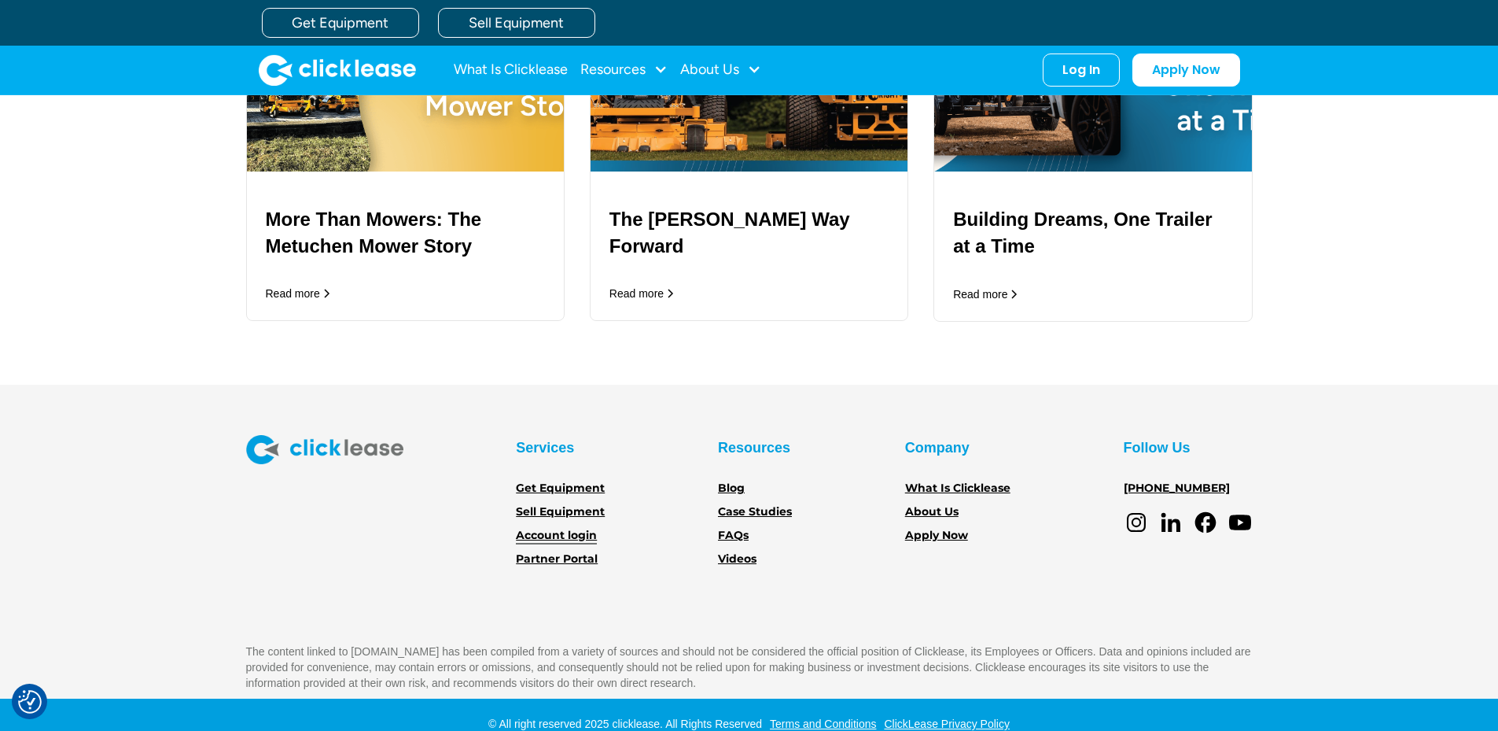
click at [577, 527] on link "Account login" at bounding box center [556, 535] width 81 height 17
